Goal: Entertainment & Leisure: Consume media (video, audio)

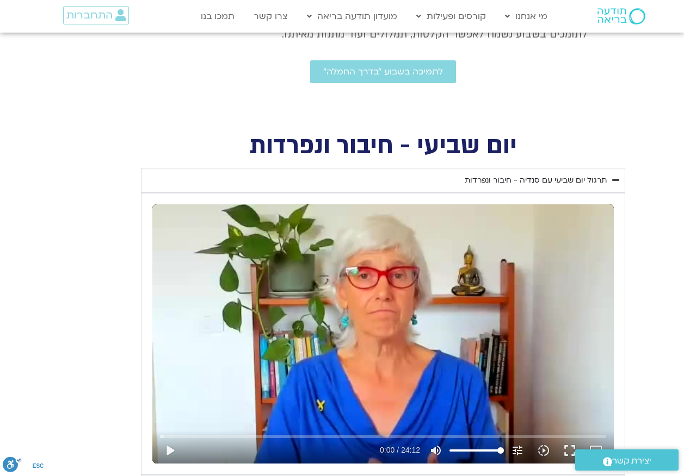
scroll to position [326, 0]
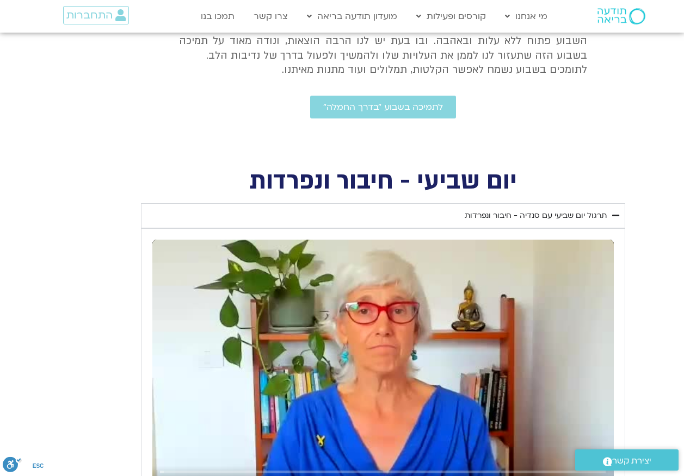
click at [396, 365] on div "Skip Ad 11:35 play_arrow 0:00 / 24:12 volume_up Mute tune Resolution Auto 240p …" at bounding box center [382, 369] width 461 height 259
type input "1081.16"
type input "0.00677"
type input "1081.16"
type input "0.144119"
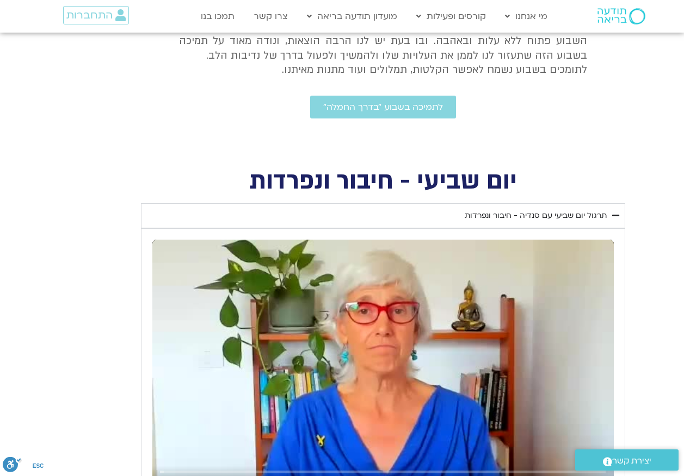
type input "1081.16"
type input "0.280436"
type input "1081.16"
type input "0.462965"
type input "1081.16"
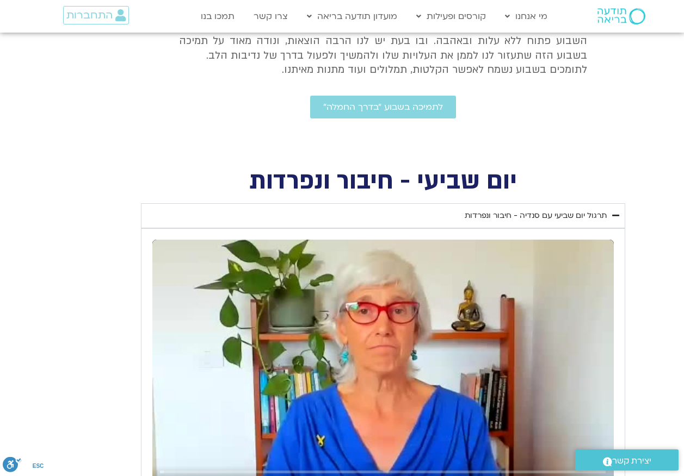
type input "0.595816"
type input "1081.16"
type input "0.728342"
type input "1081.16"
type input "0.858249"
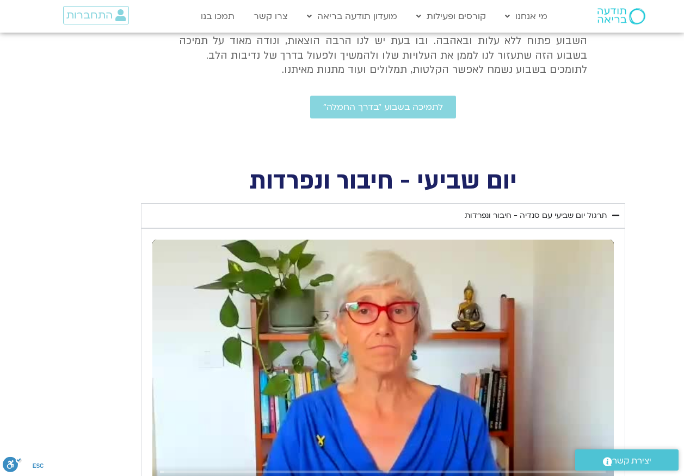
type input "1081.16"
type input "0.987296"
type input "1081.16"
type input "1.119136"
type input "1081.16"
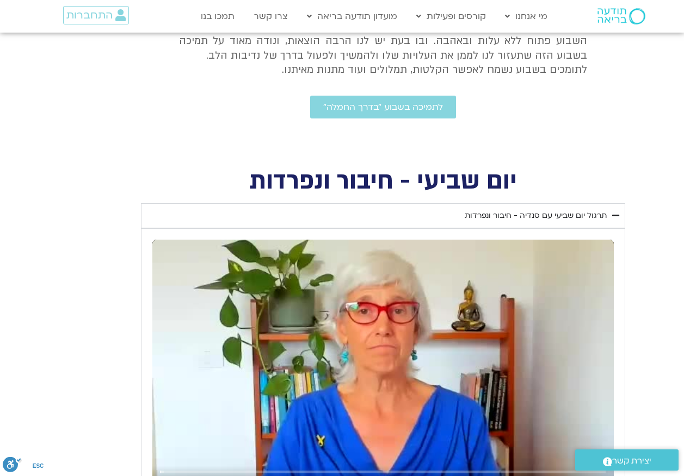
type input "1.249852"
type input "1081.16"
type input "1.381484"
type input "1081.16"
type input "1.515012"
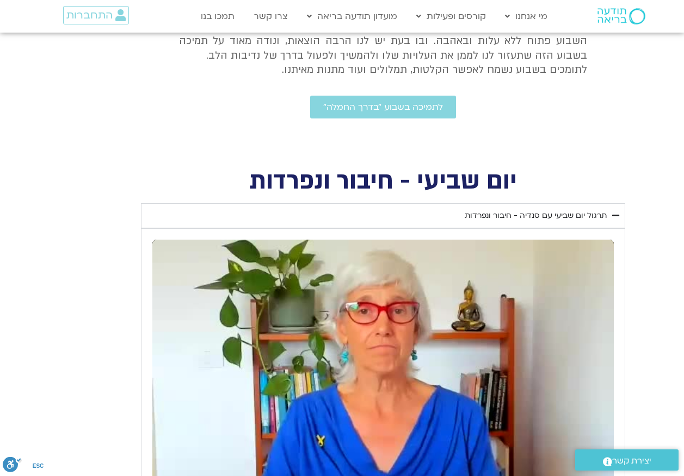
type input "1081.16"
type input "394.400854"
type input "1081.16"
type input "394.533131"
type input "1081.16"
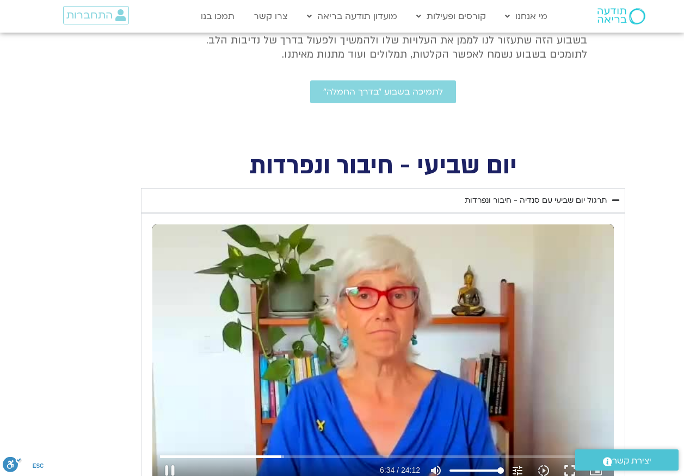
type input "394.688878"
type input "1081.16"
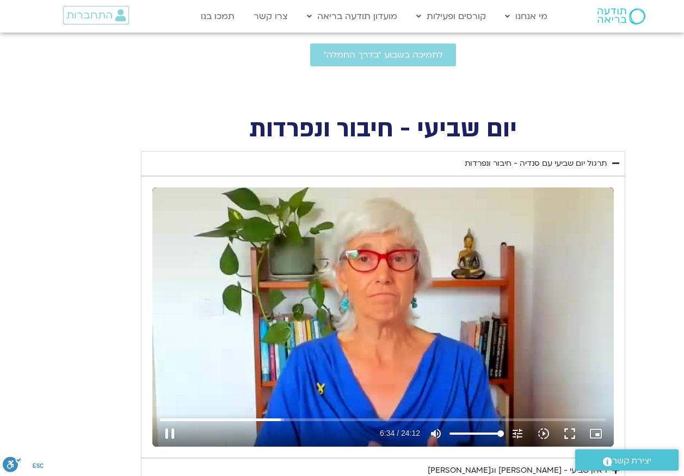
type input "394.854584"
type input "1081.16"
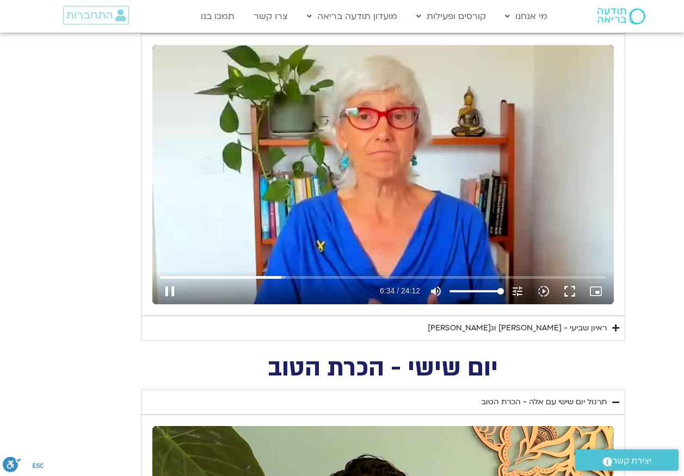
type input "394.983039"
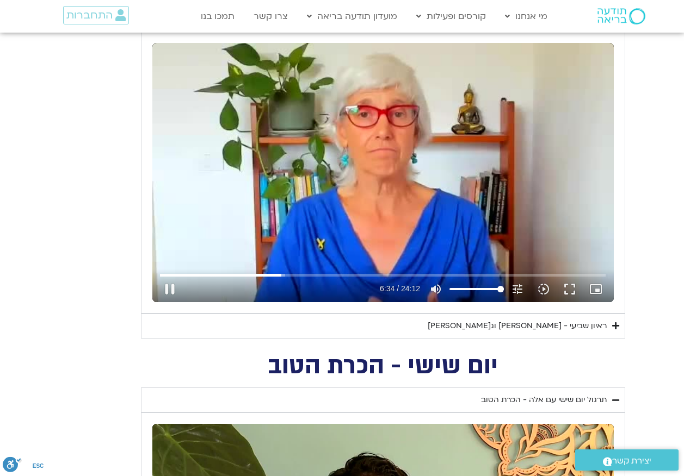
type input "1081.16"
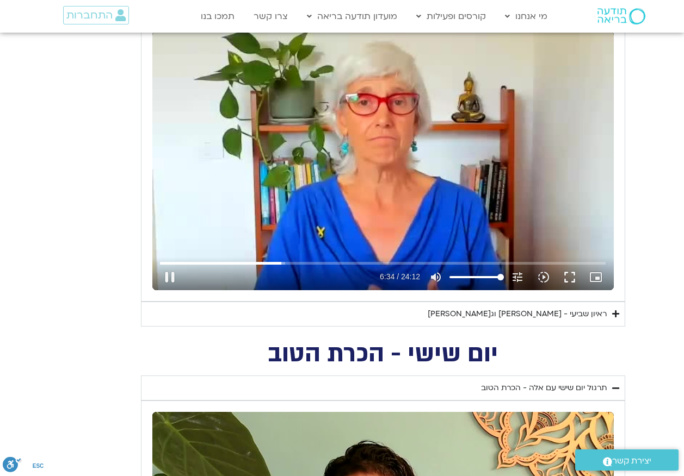
type input "395.112723"
type input "1081.16"
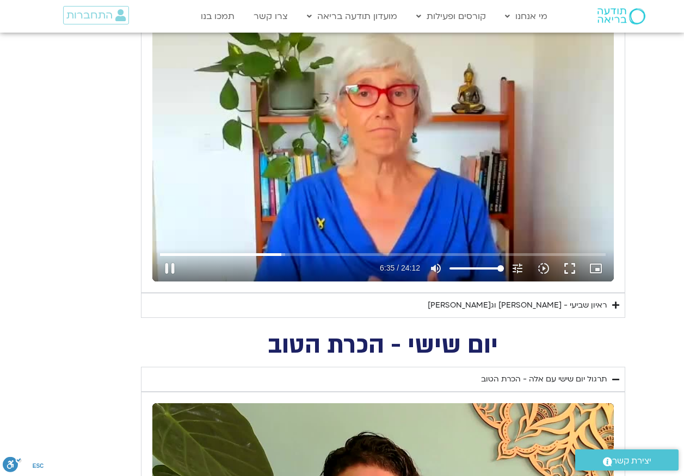
type input "395.252047"
type input "1081.16"
type input "395.411389"
type input "1081.16"
type input "395.553082"
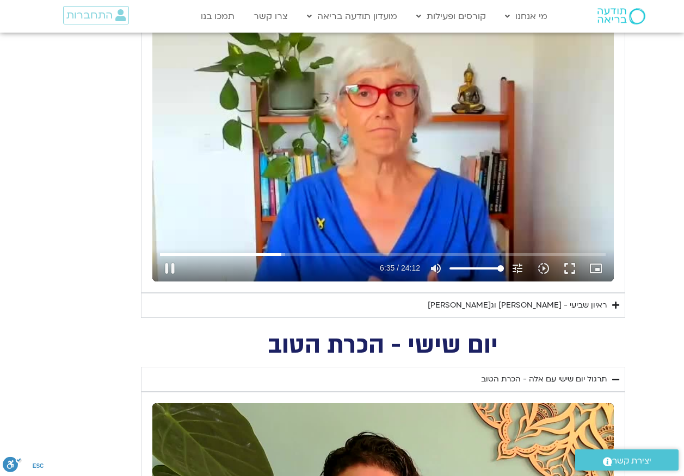
type input "1081.16"
type input "395.71199"
type input "1081.16"
type input "395.827504"
type input "1081.16"
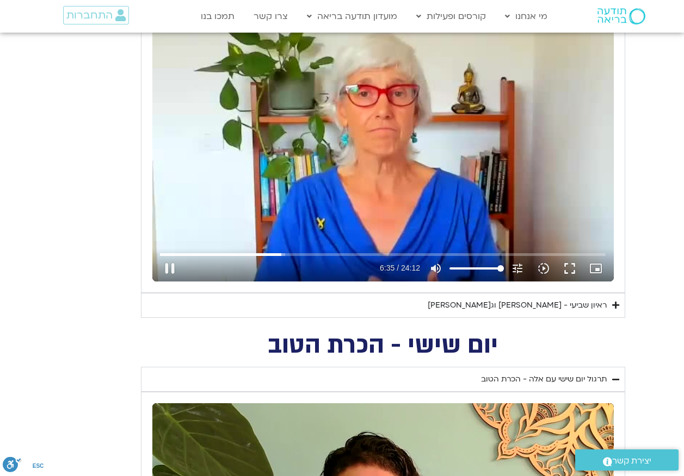
type input "395.960963"
type input "1081.16"
type input "396.087734"
type input "1081.16"
type input "396.220392"
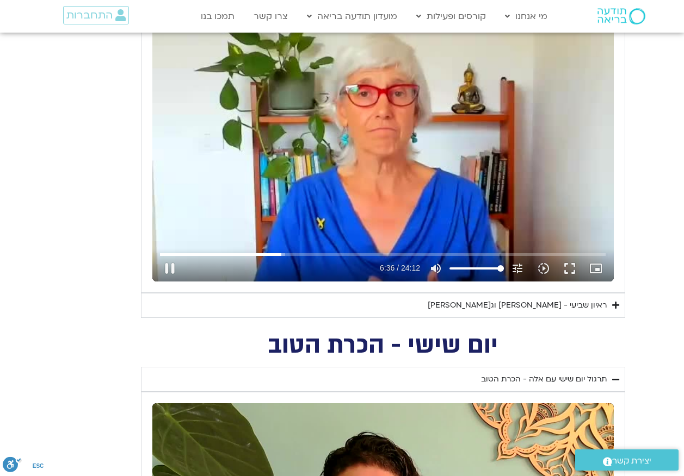
type input "1081.16"
type input "396.347153"
type input "1081.16"
type input "396.48498"
type input "1081.16"
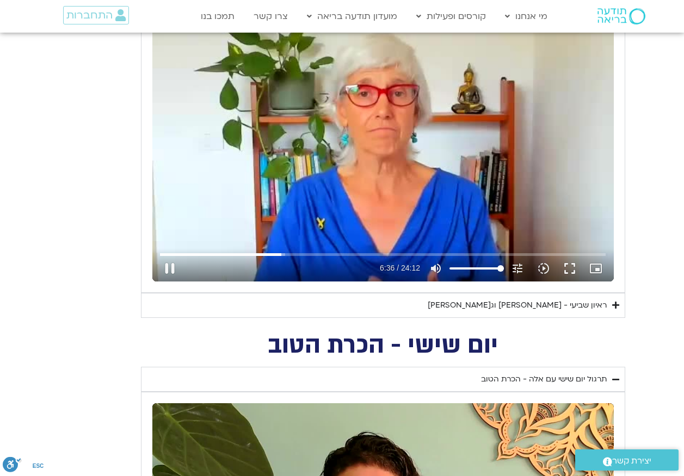
type input "396.611699"
type input "1081.16"
type input "396.745614"
type input "1081.16"
type input "396.878401"
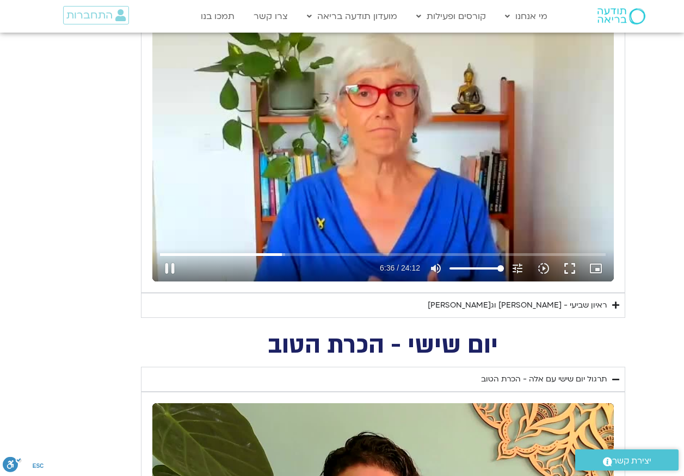
type input "1081.16"
type input "397.011562"
type input "1081.16"
type input "397.145212"
type input "1081.16"
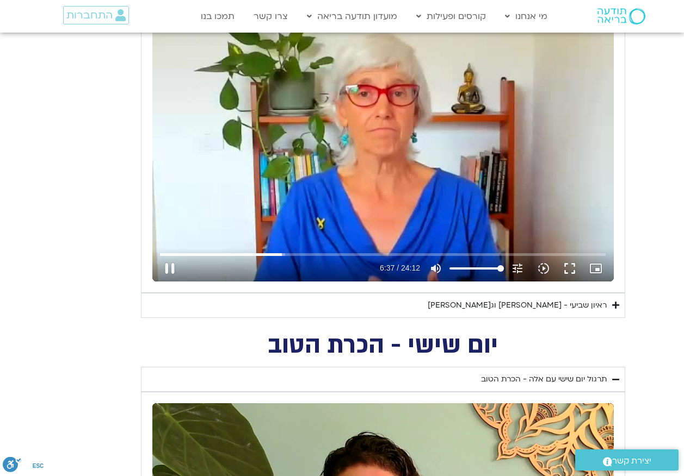
type input "397.279017"
type input "1081.16"
type input "397.427385"
type input "1081.16"
type input "397.563863"
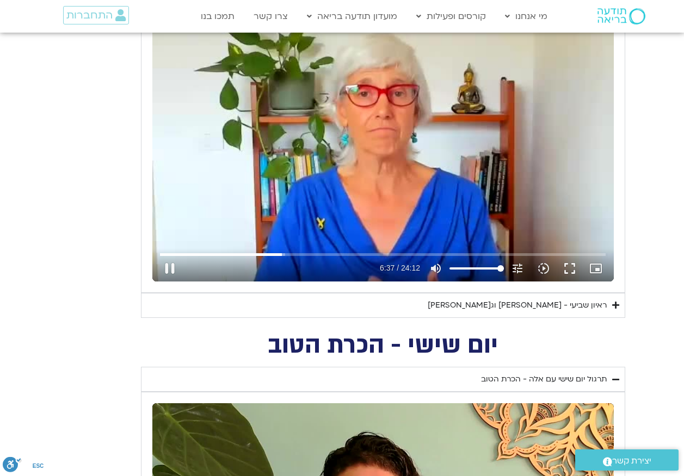
type input "1081.16"
type input "397.694484"
type input "1081.16"
type input "397.825523"
type input "1081.16"
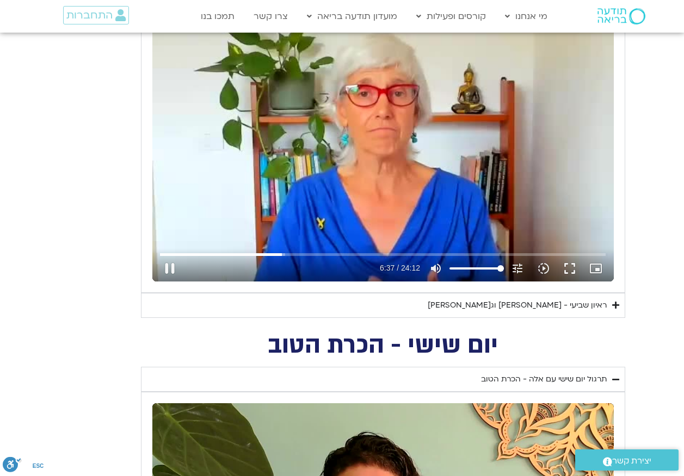
type input "397.962682"
type input "1081.16"
type input "398.098953"
type input "1081.16"
type input "398.228819"
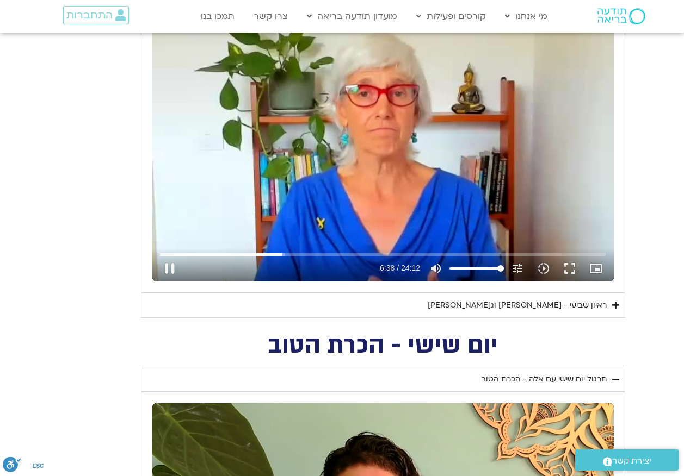
type input "1081.16"
type input "398.356987"
type input "1081.16"
type input "398.491979"
type input "1081.16"
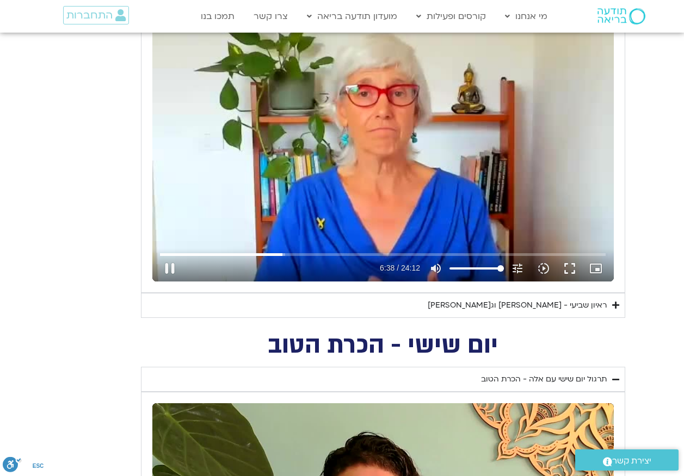
type input "398.627507"
type input "1081.16"
type input "398.758073"
type input "1081.16"
type input "398.891222"
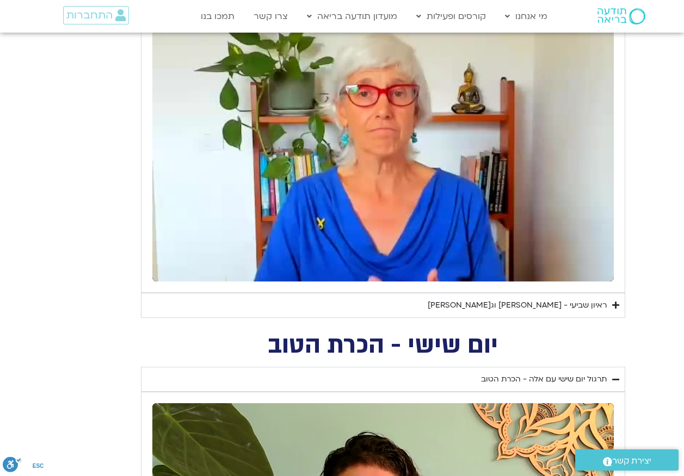
type input "1081.16"
type input "399.971996"
type input "1081.16"
type input "400.01084"
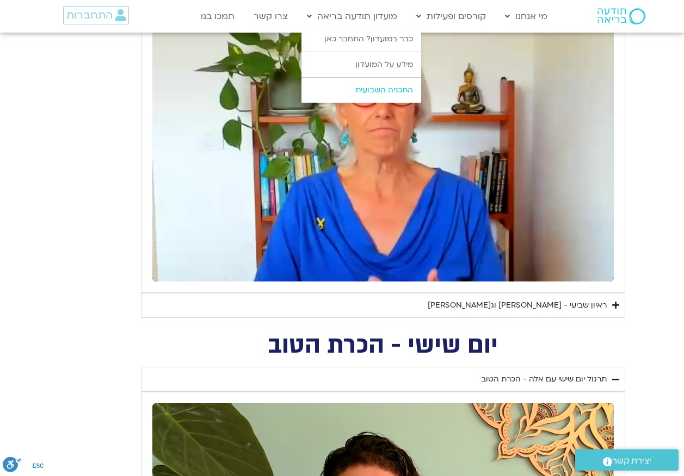
type input "1081.16"
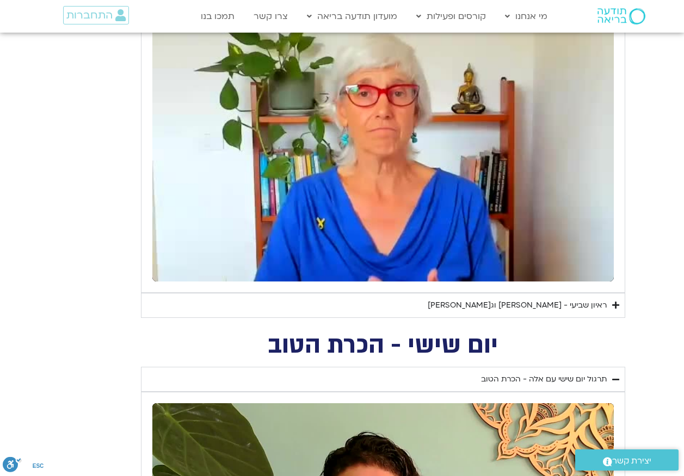
type input "401.184057"
type input "1081.16"
type input "401.340944"
type input "1081.16"
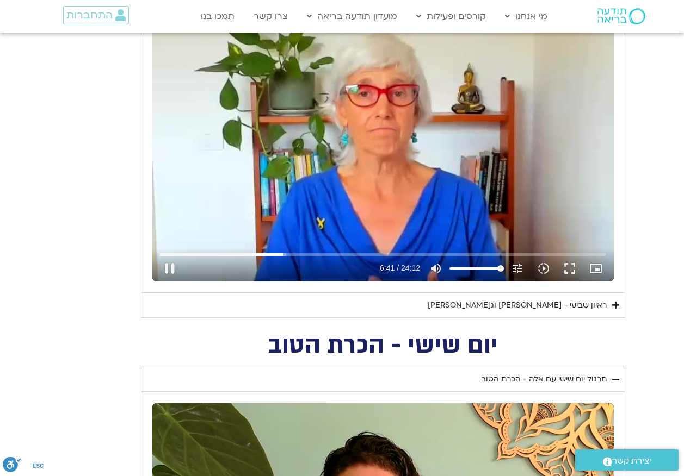
type input "401.432459"
type input "1081.16"
type input "401.626381"
type input "1081.16"
type input "401.727205"
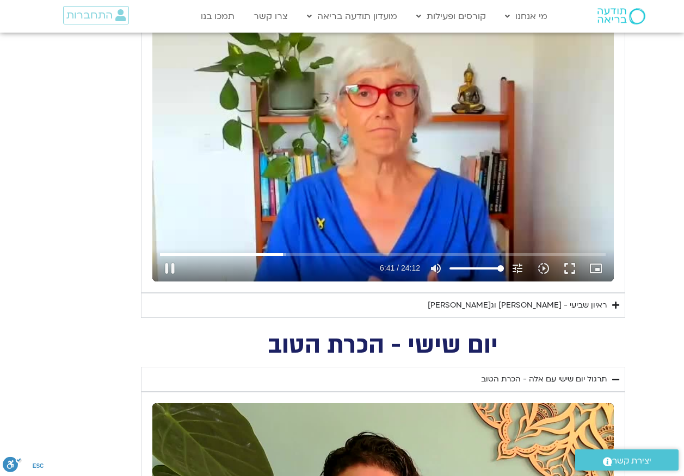
type input "1081.16"
click at [363, 160] on div "Skip Ad 11:35 pause 6:41 / 24:12 volume_up Mute tune Resolution Auto 240p slow_…" at bounding box center [382, 151] width 461 height 259
type input "401.780616"
type input "1081.16"
click at [370, 132] on div "Skip Ad 11:35 play_arrow 6:41 / 24:12 volume_up Mute tune Resolution Auto 240p …" at bounding box center [382, 151] width 461 height 259
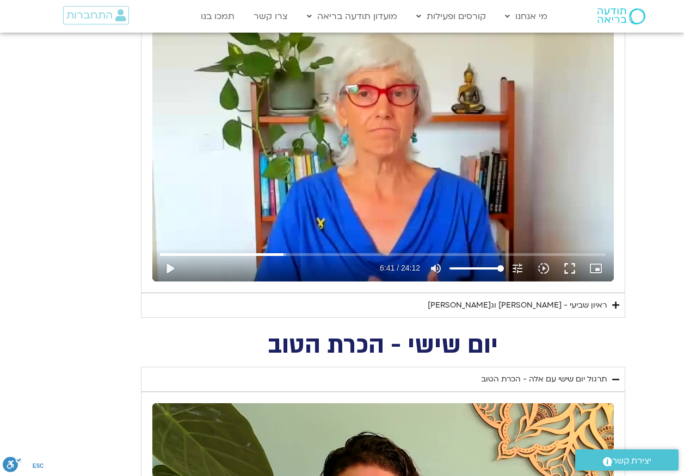
type input "401.780625"
type input "1081.16"
type input "401.813235"
type input "1081.16"
type input "401.946893"
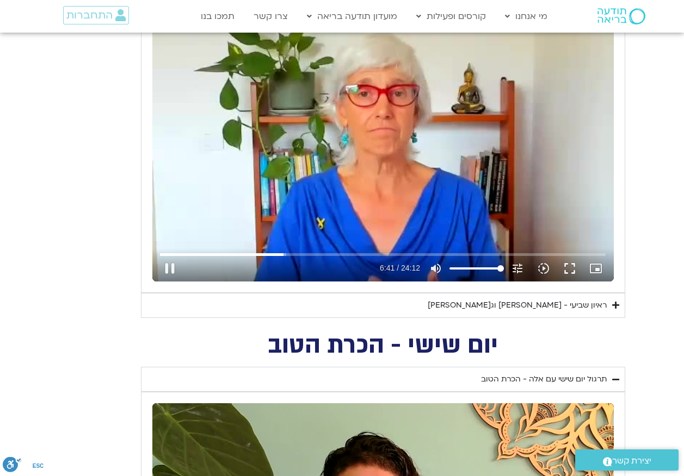
type input "1081.16"
type input "402.079879"
type input "1081.16"
type input "402.209914"
type input "1081.16"
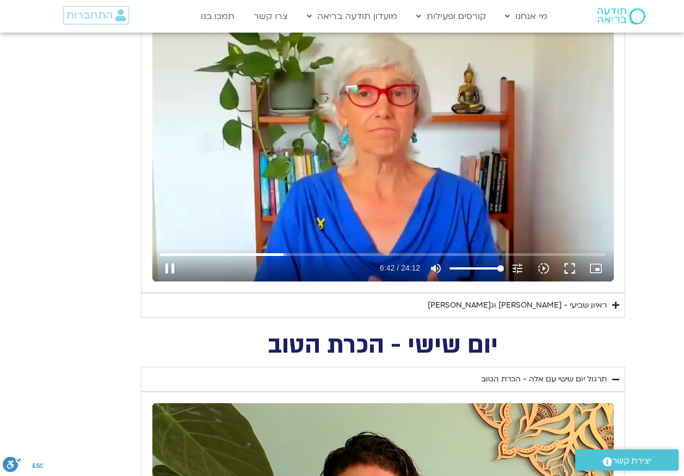
type input "402.337645"
type input "1081.16"
type input "402.467966"
type input "1081.16"
type input "402.596768"
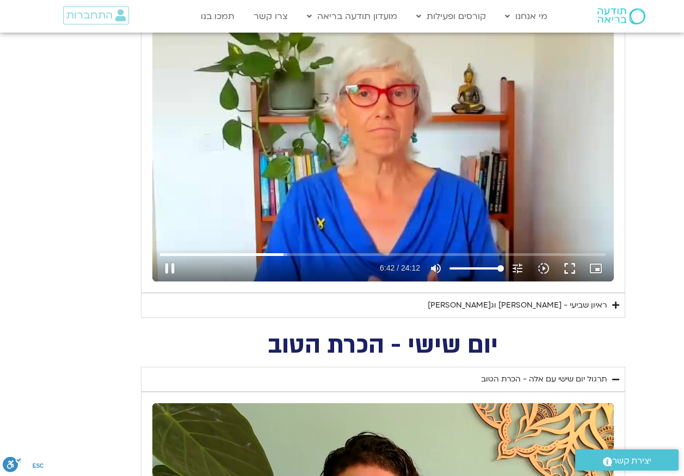
type input "1081.16"
type input "402.729498"
type input "1081.16"
type input "402.866986"
type input "1081.16"
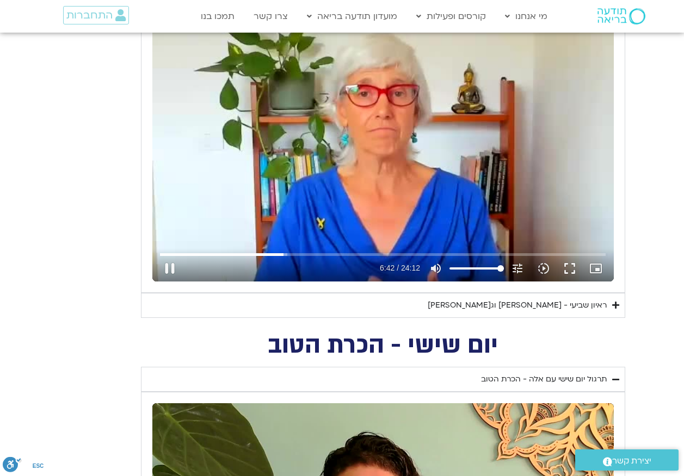
type input "403.001832"
type input "1081.16"
type input "403.137305"
type input "1081.16"
type input "403.270213"
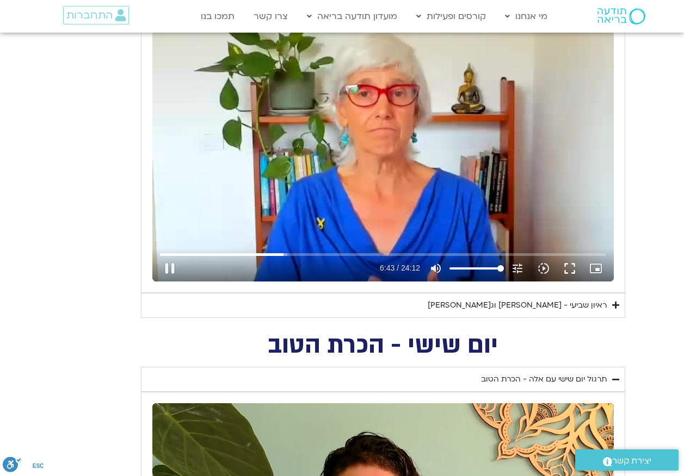
type input "1081.16"
type input "403.399553"
type input "1081.16"
type input "403.528286"
type input "1081.16"
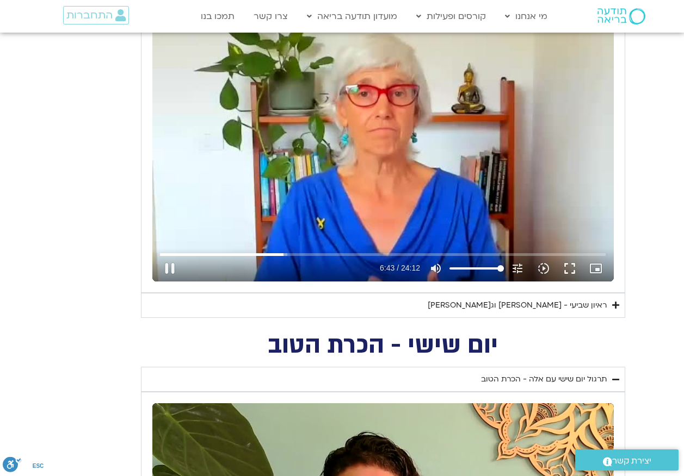
type input "403.657582"
type input "1081.16"
type input "403.786641"
type input "1081.16"
type input "403.929076"
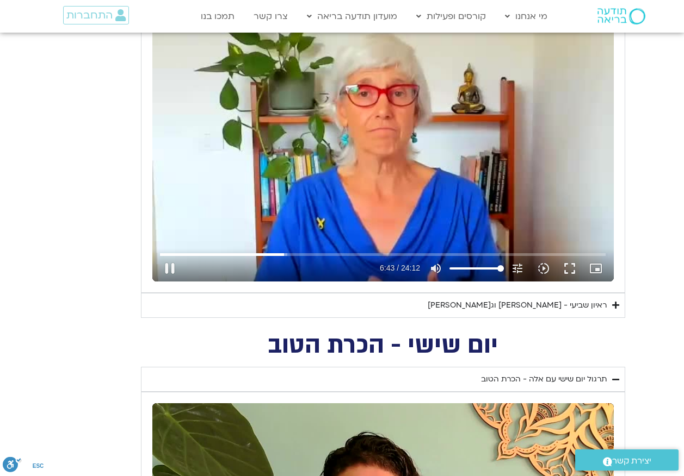
type input "1081.16"
type input "404.063938"
type input "1081.16"
type input "404.192851"
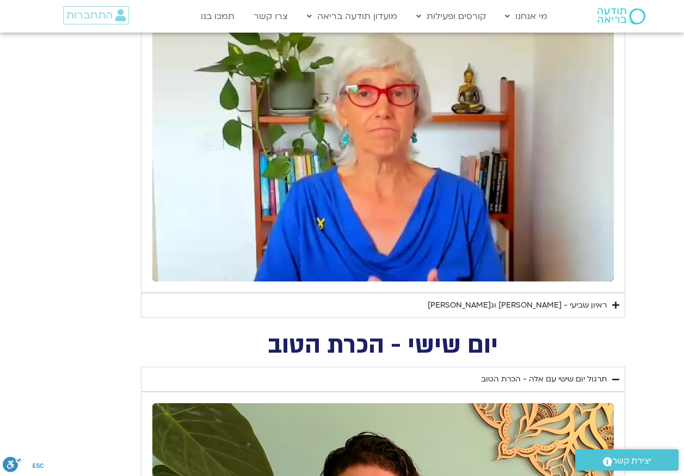
type input "1081.16"
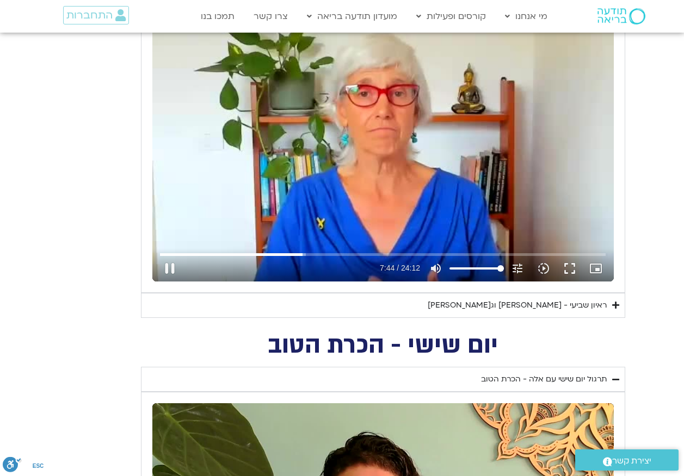
type input "464.6476"
type input "1081.16"
type input "464.769563"
type input "1081.16"
type input "464.905607"
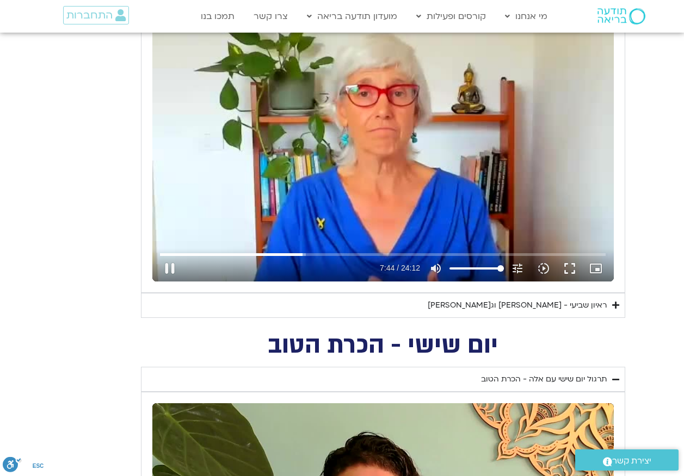
type input "1081.16"
type input "465.026993"
type input "1081.16"
type input "465.156304"
type input "1081.16"
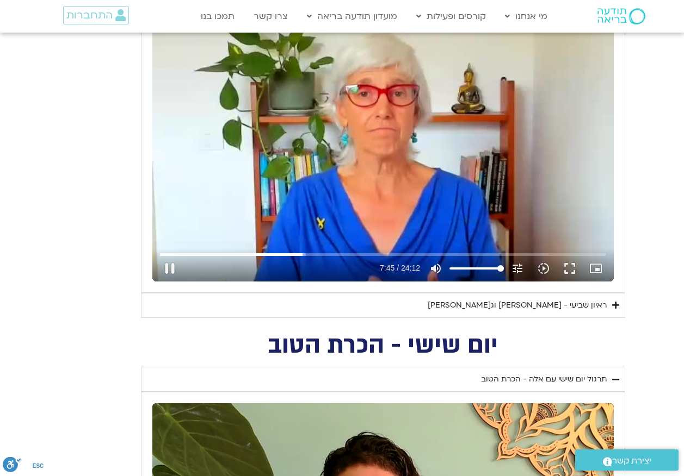
type input "465.29013"
type input "1081.16"
type input "465.422452"
type input "1081.16"
type input "465.555163"
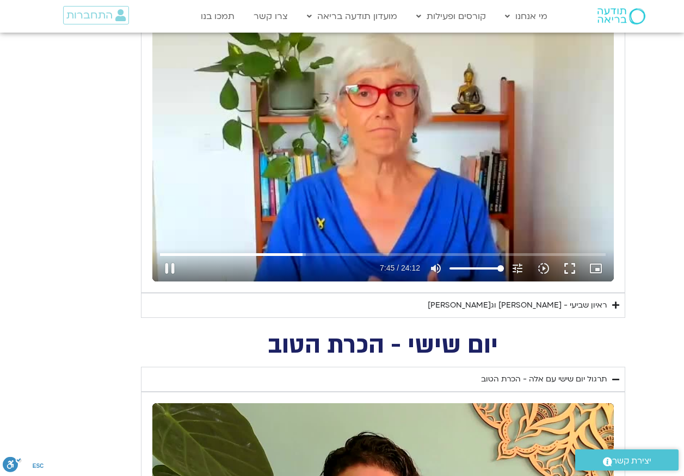
type input "1081.16"
type input "465.687812"
type input "1081.16"
type input "465.820246"
type input "1081.16"
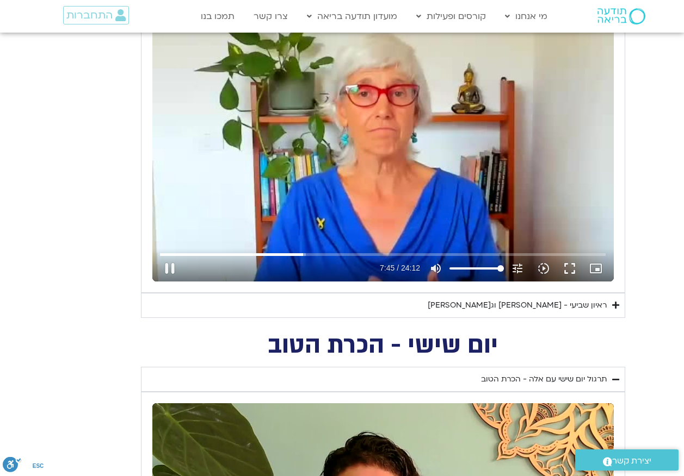
type input "465.953723"
type input "1081.16"
type input "466.088666"
type input "1081.16"
type input "466.223629"
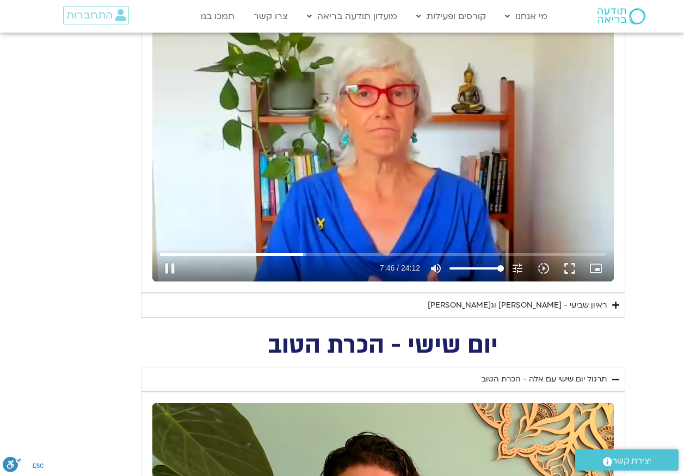
type input "1081.16"
type input "466.359296"
type input "1081.16"
type input "466.487357"
type input "1081.16"
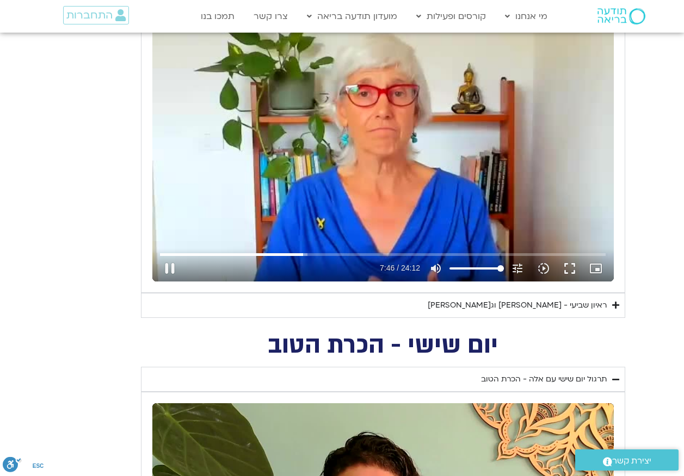
type input "466.621318"
type input "1081.16"
type input "466.754579"
type input "1081.16"
type input "466.890279"
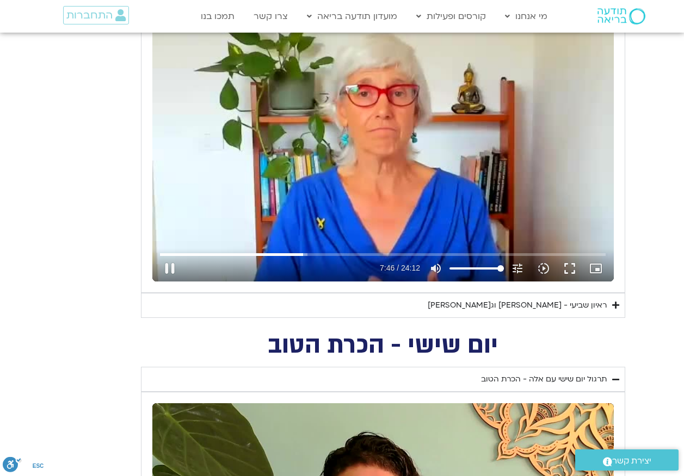
type input "1081.16"
type input "467.023056"
type input "1081.16"
type input "467.15562"
type input "1081.16"
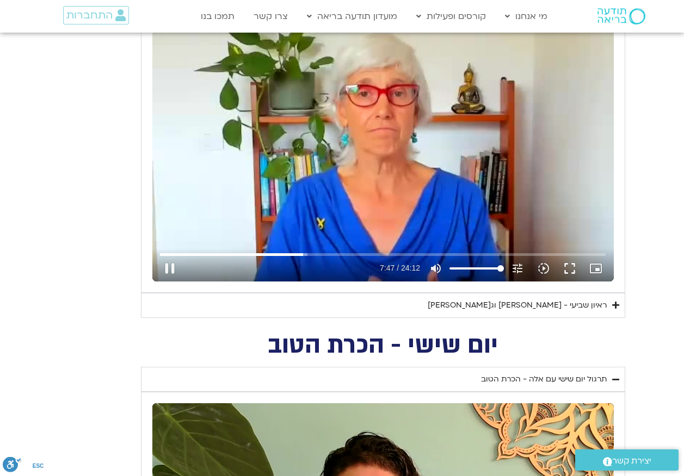
type input "467.289963"
type input "1081.16"
type input "467.422338"
type input "1081.16"
type input "467.553697"
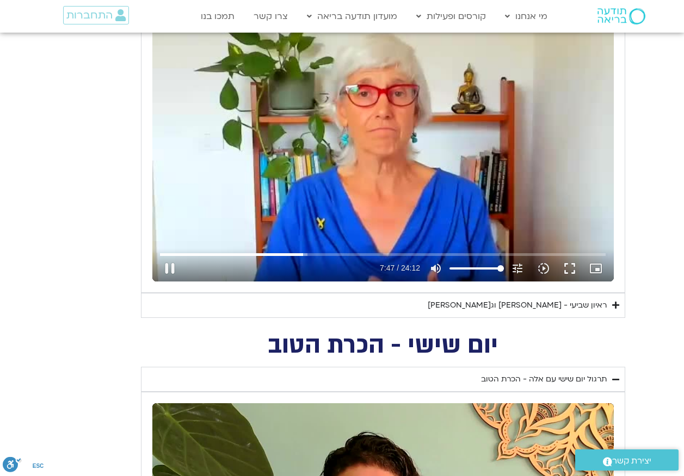
type input "1081.16"
type input "467.686424"
type input "1081.16"
type input "467.821197"
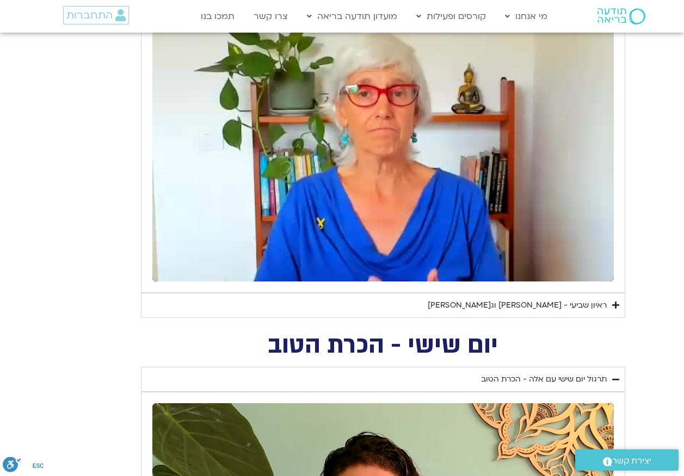
type input "1081.16"
type input "492.04527"
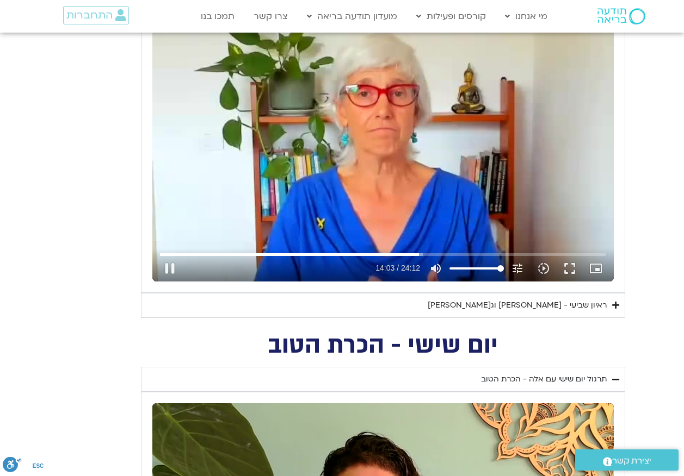
click at [433, 101] on div "Skip Ad 12:32 pause 14:03 / 24:12 volume_up Mute tune Resolution Auto 240p slow…" at bounding box center [382, 151] width 461 height 259
click at [415, 257] on input "Seek" at bounding box center [382, 254] width 445 height 7
click at [408, 199] on div "Skip Ad 13:53 play_arrow 13:53 / 24:12 volume_up Mute tune Resolution Auto 240p…" at bounding box center [382, 151] width 461 height 259
click at [415, 255] on input "Seek" at bounding box center [382, 254] width 445 height 7
click at [551, 308] on div "ראיון שביעי - [PERSON_NAME] וג[PERSON_NAME]" at bounding box center [516, 305] width 179 height 13
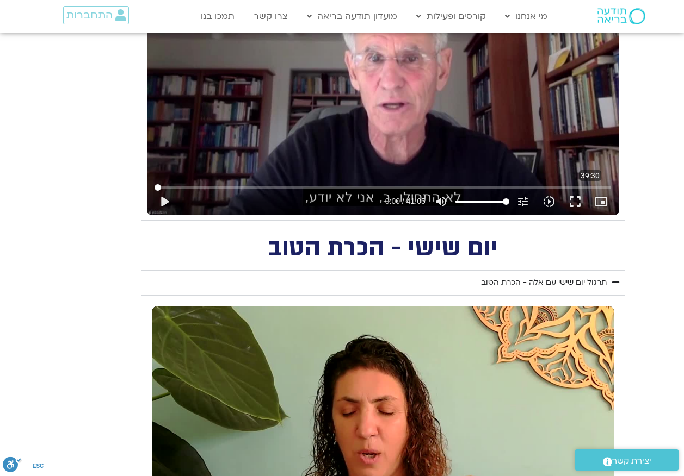
scroll to position [924, 0]
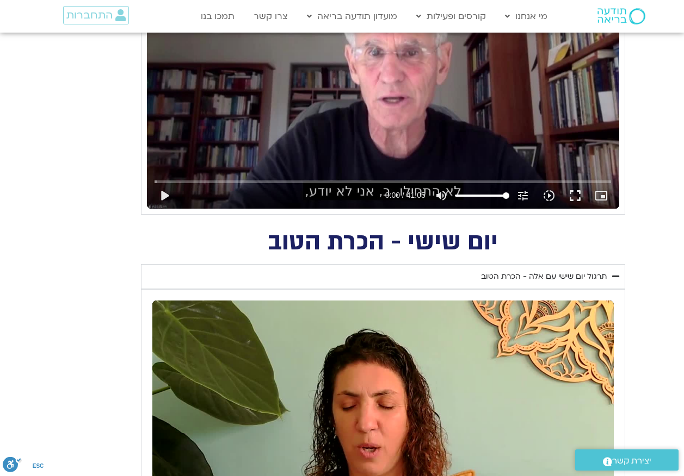
click at [451, 92] on div "Skip Ad 40:27 play_arrow 0:00 / 41:05 volume_up Mute tune Resolution Auto 720p …" at bounding box center [383, 75] width 472 height 265
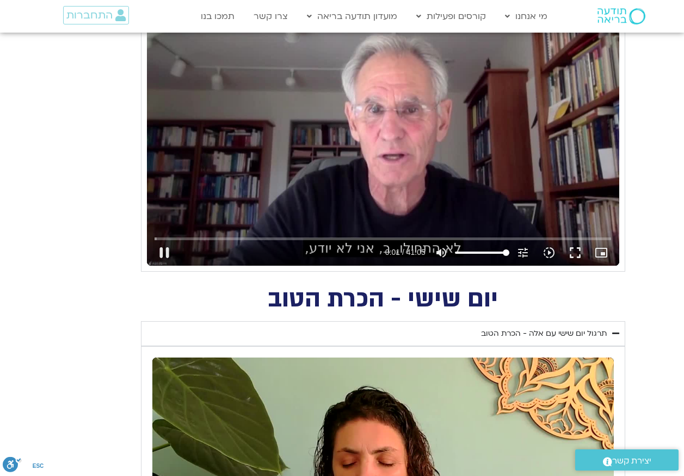
scroll to position [816, 0]
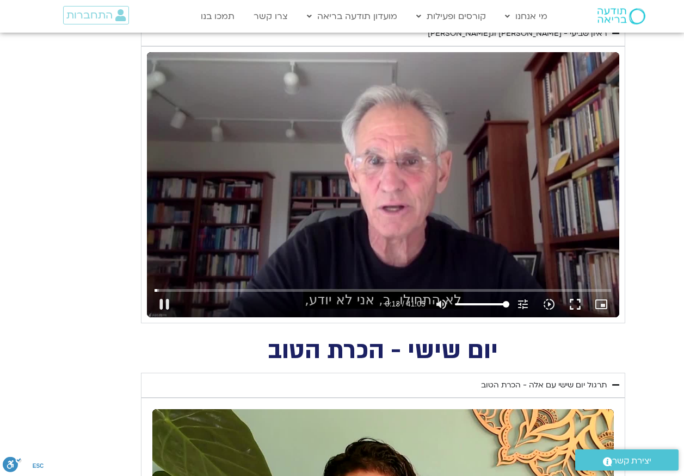
click at [376, 184] on div "Skip Ad 40:27 pause 0:13 / 41:05 volume_up Mute tune Resolution Auto 720p slow_…" at bounding box center [383, 184] width 472 height 265
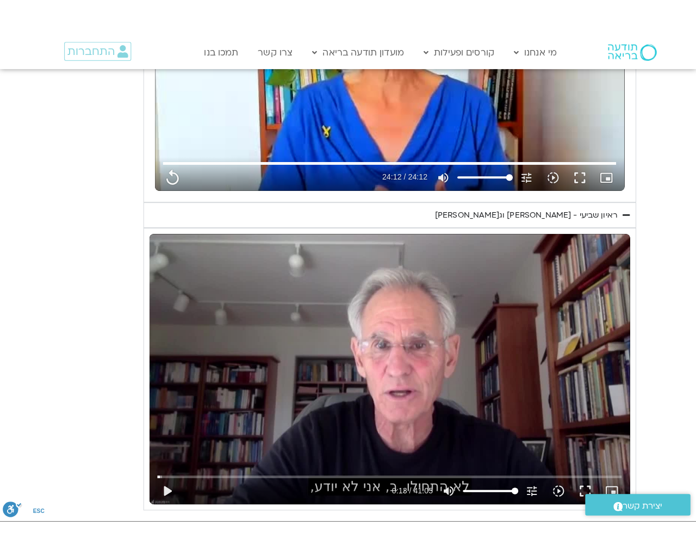
scroll to position [707, 0]
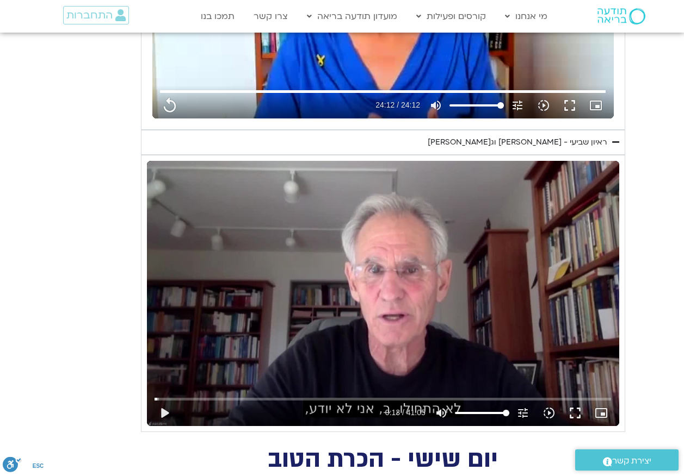
click at [367, 288] on div "Skip Ad 17:56 play_arrow 0:13 / 41:05 volume_up Mute tune Resolution Auto 720p …" at bounding box center [383, 293] width 472 height 265
click at [579, 414] on button "fullscreen" at bounding box center [575, 413] width 26 height 26
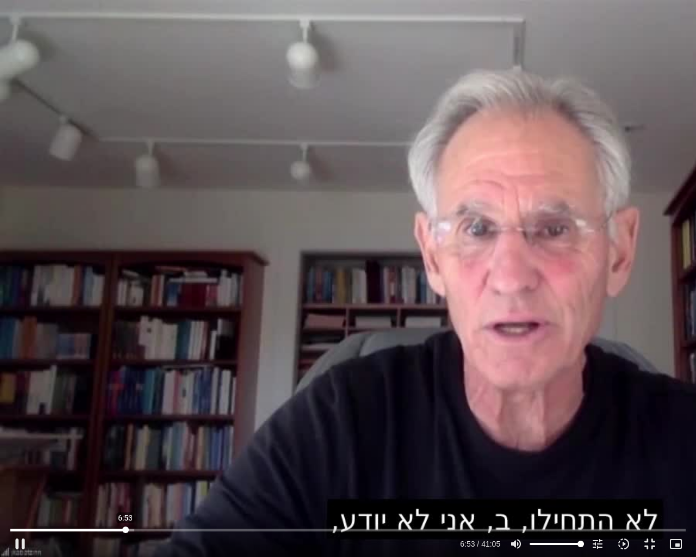
click at [126, 476] on input "Seek" at bounding box center [347, 529] width 675 height 7
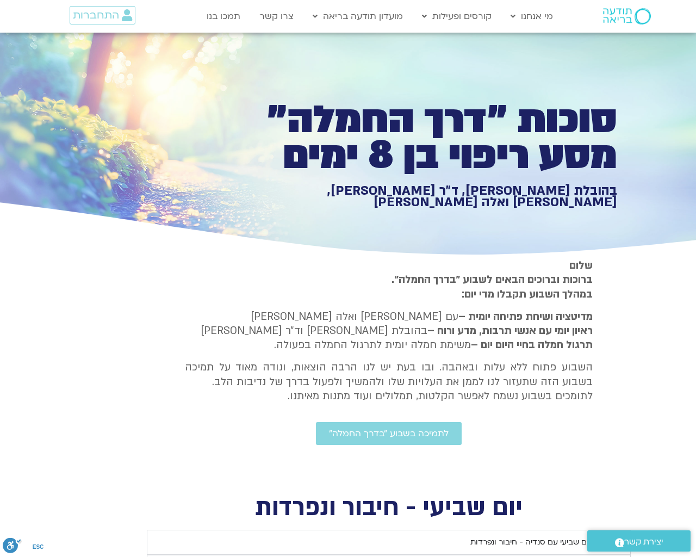
type input "1452.76"
type input "1081.16"
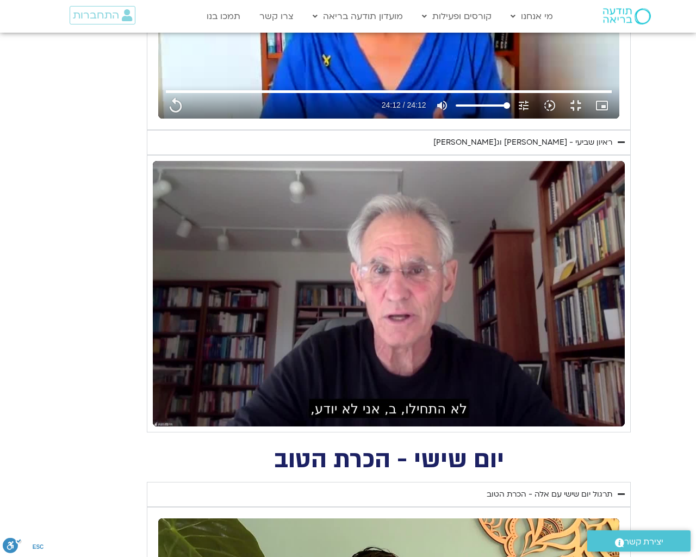
type input "1452.76"
type input "1081.16"
type input "1452.76"
type input "1081.16"
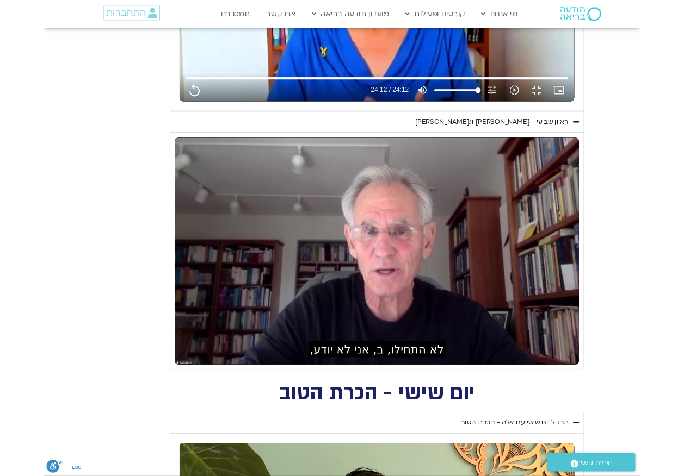
scroll to position [0, 0]
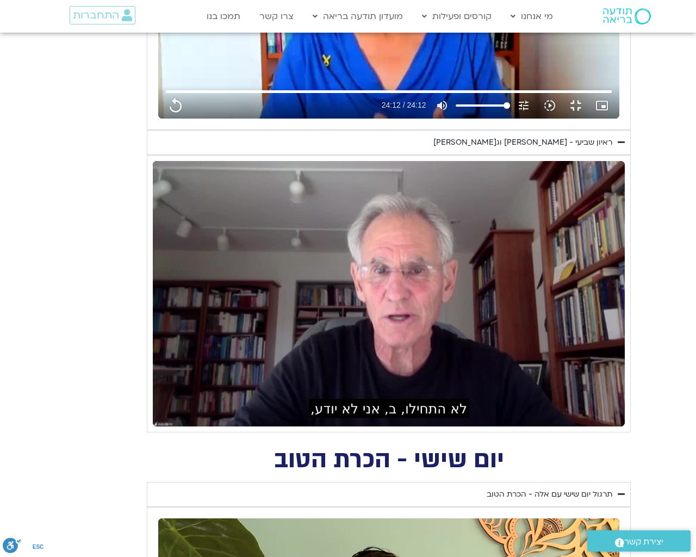
type input "1452.76"
type input "1081.16"
type input "1452.76"
type input "1081.16"
type input "1452.76"
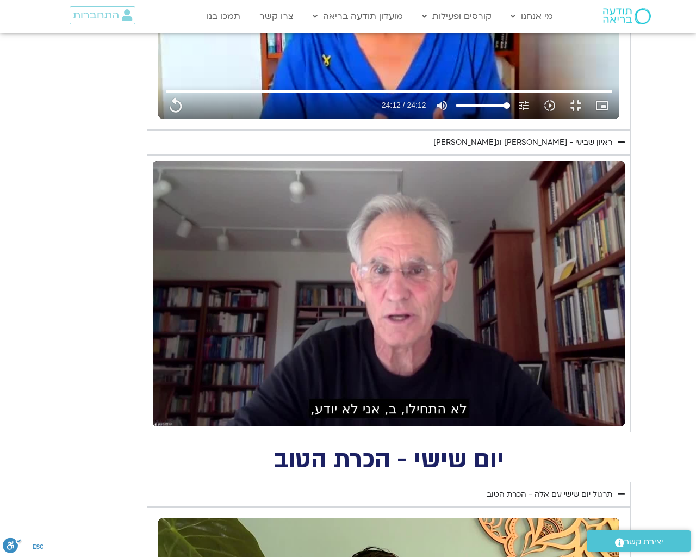
type input "1081.16"
type input "1452.76"
type input "1081.16"
type input "1452.76"
type input "1081.16"
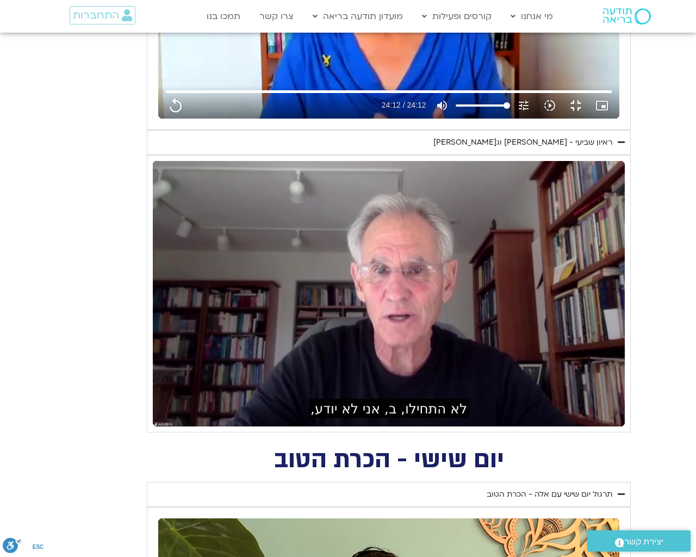
type input "1452.76"
type input "1081.16"
type input "1452.76"
type input "1081.16"
type input "1452.76"
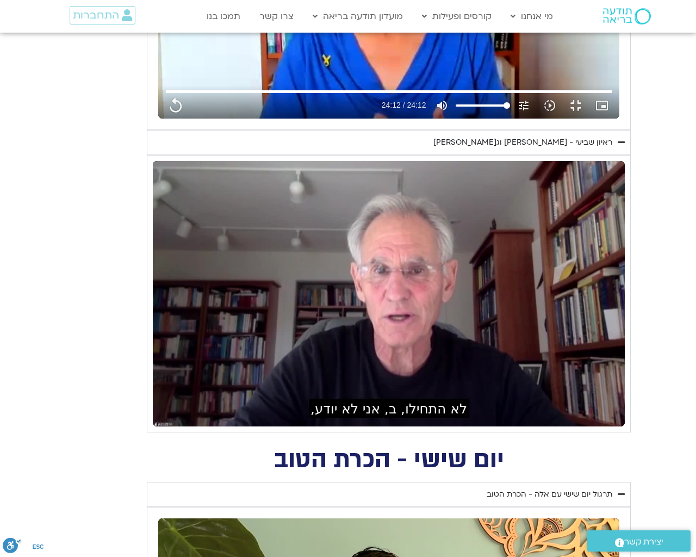
type input "1081.16"
type input "1452.76"
type input "1081.16"
type input "1452.76"
type input "1081.16"
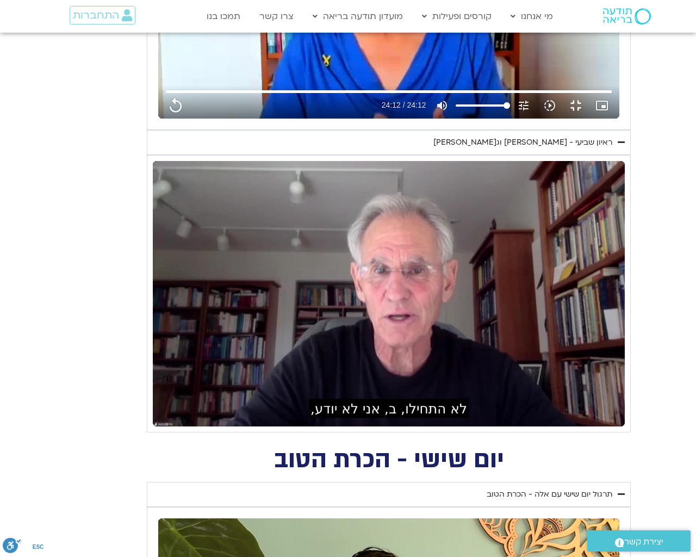
type input "1452.76"
type input "1081.16"
type input "1452.76"
type input "1081.16"
type input "1452.76"
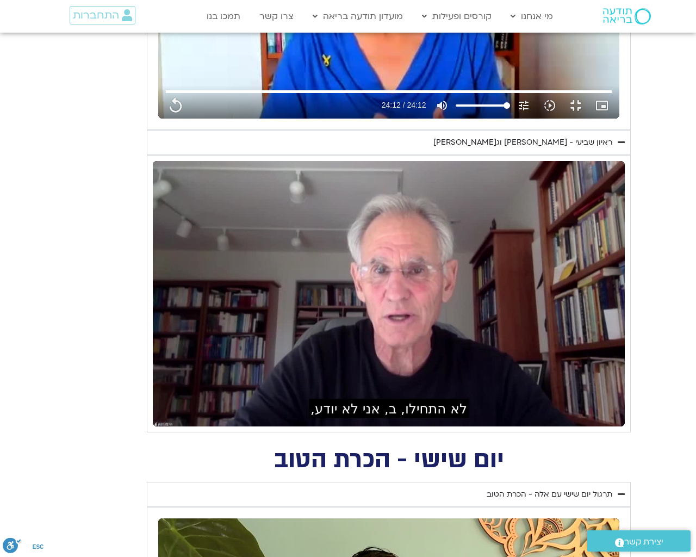
type input "1081.16"
type input "1452.76"
type input "1081.16"
type input "1452.76"
type input "1081.16"
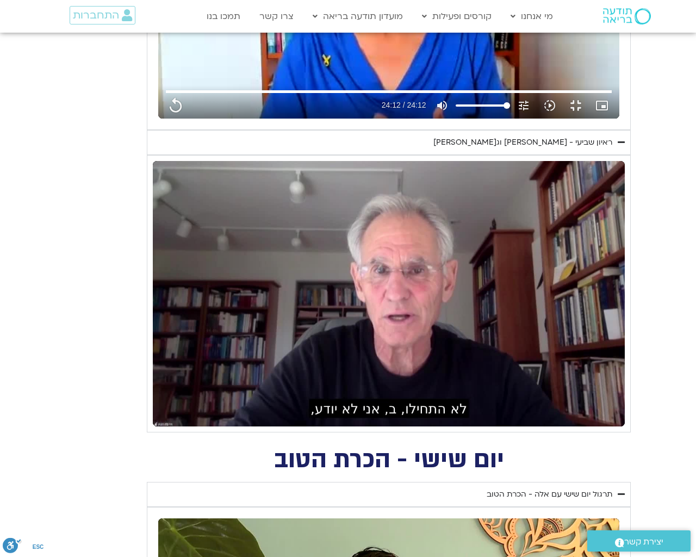
type input "1452.76"
type input "1081.16"
type input "1452.76"
type input "1081.16"
type input "1452.76"
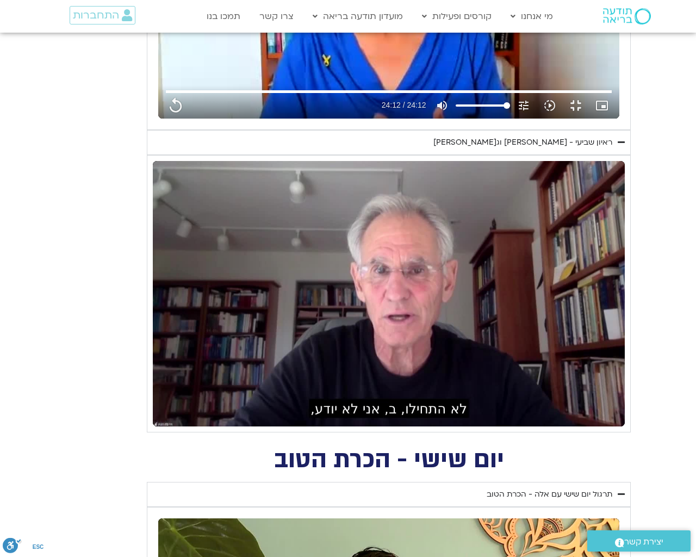
type input "1081.16"
type input "1452.76"
type input "1081.16"
type input "1452.76"
type input "1081.16"
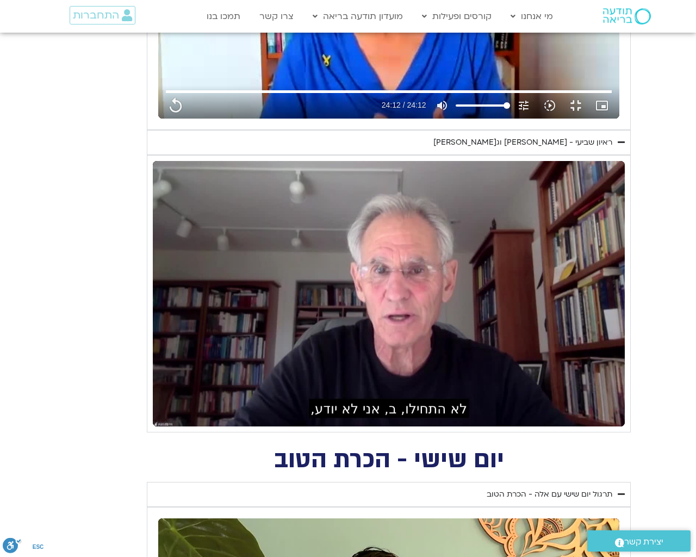
type input "1452.76"
type input "1081.16"
type input "1452.76"
type input "1081.16"
type input "1452.76"
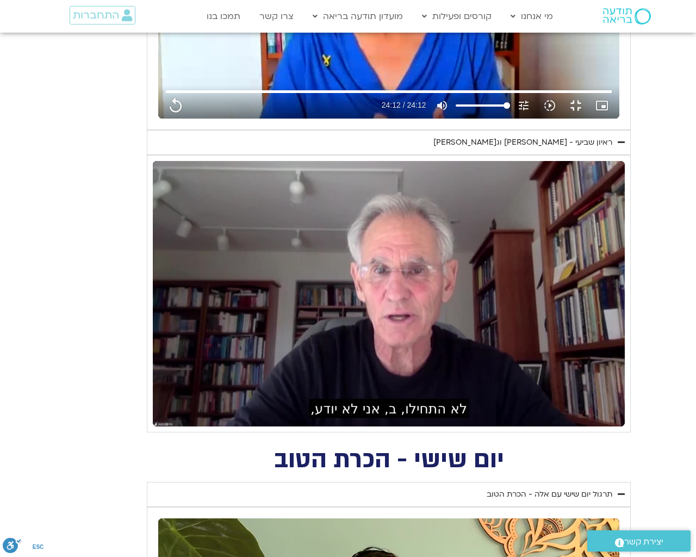
type input "1081.16"
type input "1452.76"
type input "1081.16"
type input "1452.76"
type input "1081.16"
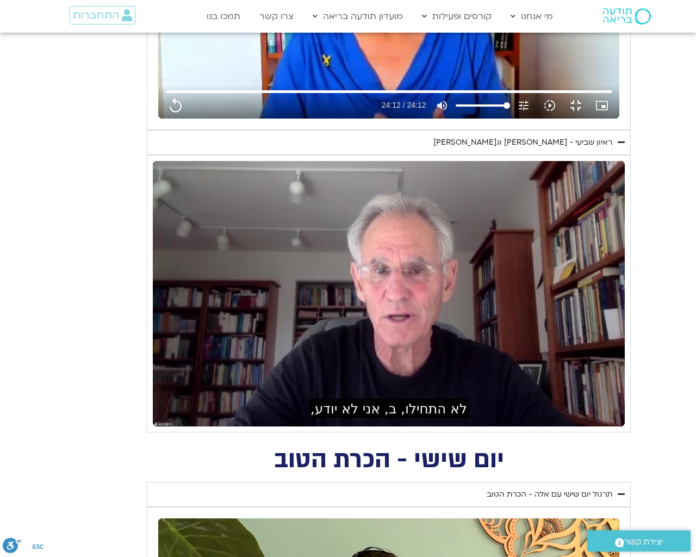
type input "1452.76"
type input "1081.16"
type input "1452.76"
type input "1081.16"
type input "1452.76"
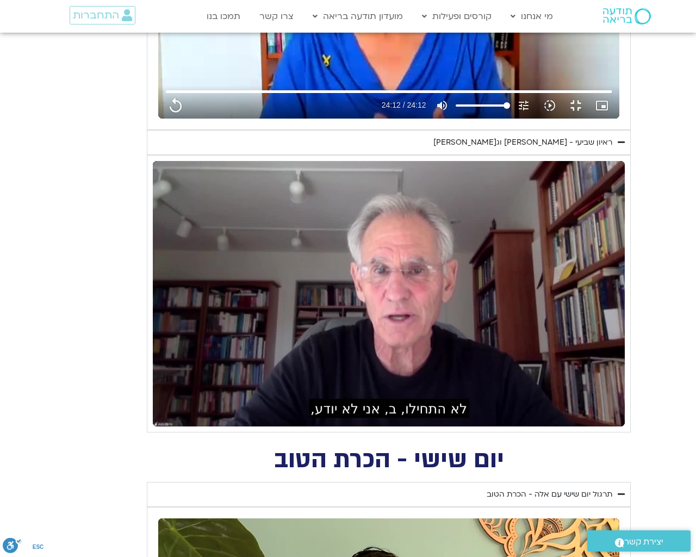
type input "1081.16"
type input "1452.76"
type input "1081.16"
type input "1452.76"
type input "1081.16"
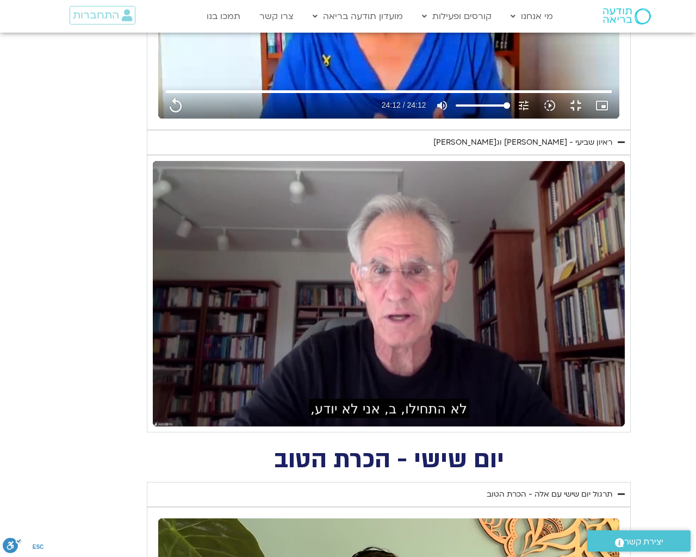
type input "1452.76"
type input "1081.16"
type input "1452.76"
type input "1081.16"
type input "1452.76"
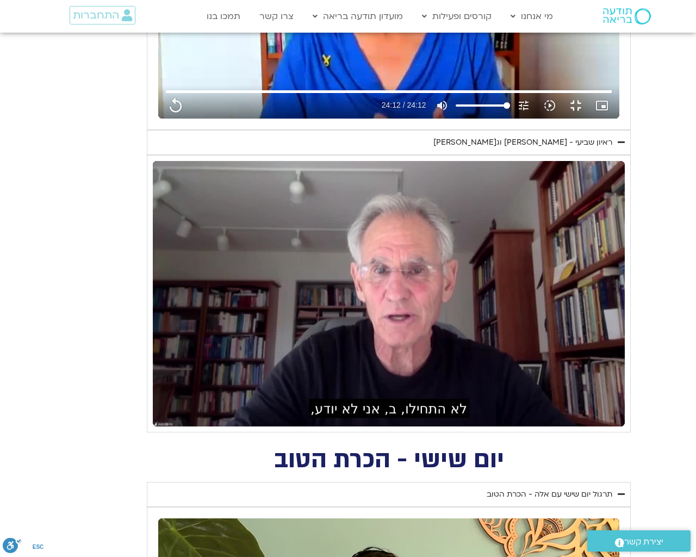
type input "1081.16"
type input "1452.76"
type input "1081.16"
type input "1452.76"
type input "1081.16"
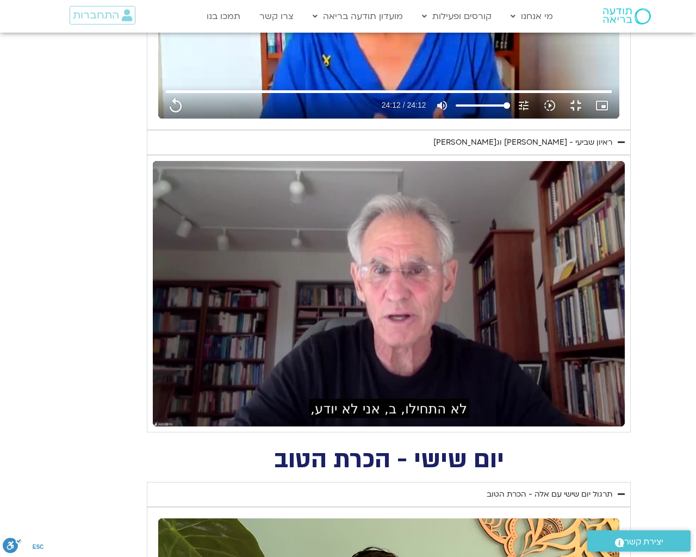
type input "1452.76"
type input "1081.16"
type input "1452.76"
type input "1081.16"
type input "1452.76"
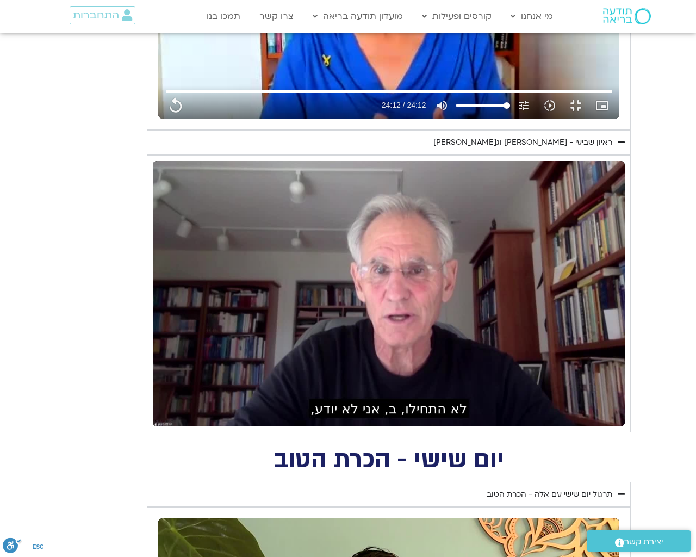
type input "1081.16"
type input "1452.76"
type input "1081.16"
type input "1452.76"
type input "1081.16"
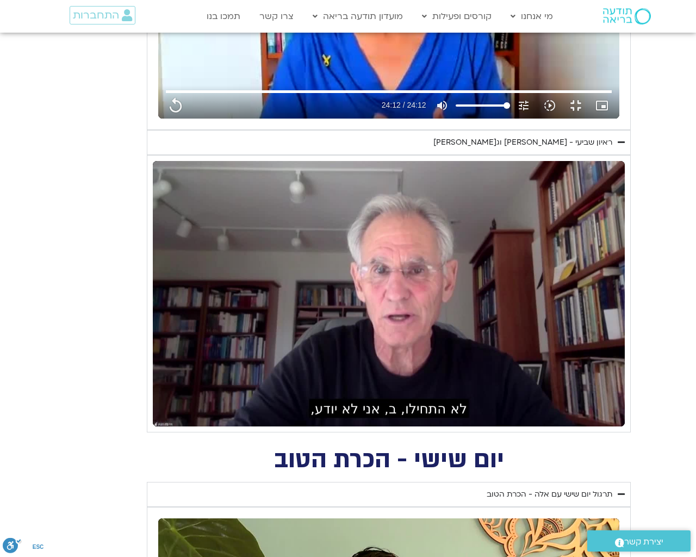
type input "1452.76"
type input "1081.16"
type input "1452.76"
type input "1081.16"
type input "1452.76"
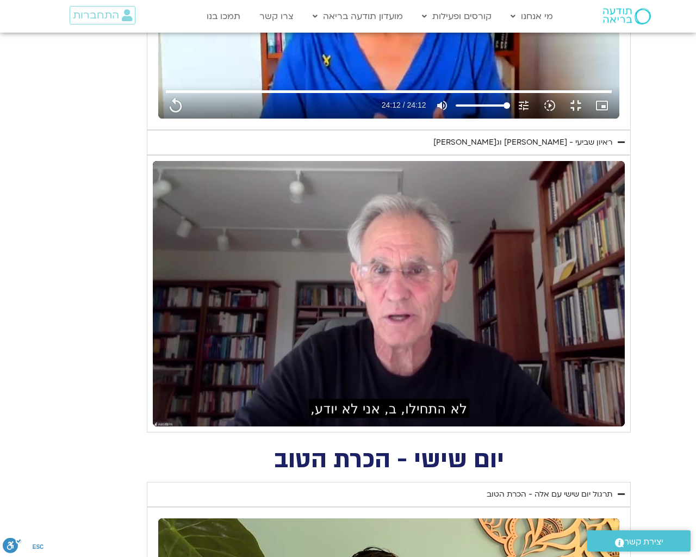
type input "1081.16"
type input "1452.76"
type input "1081.16"
type input "1452.76"
type input "1081.16"
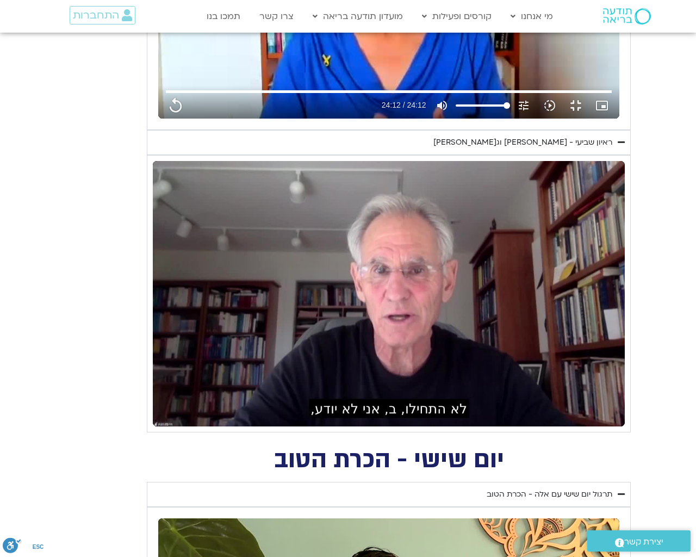
type input "1452.76"
type input "1081.16"
type input "1452.76"
type input "1081.16"
type input "1452.76"
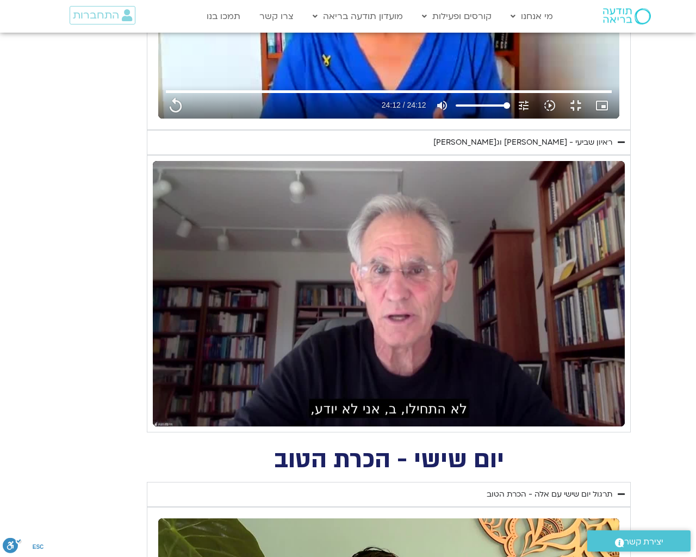
type input "1081.16"
type input "1452.76"
type input "1081.16"
type input "1452.76"
type input "1081.16"
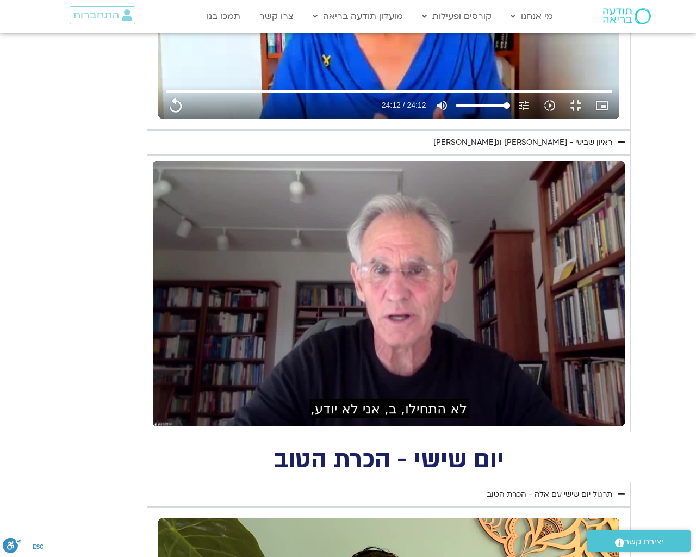
type input "1452.76"
type input "1081.16"
type input "1452.76"
type input "1081.16"
type input "1452.76"
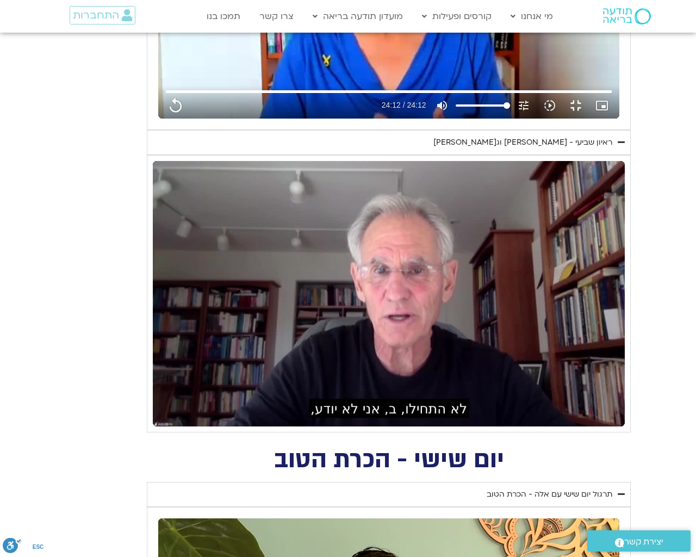
type input "1081.16"
type input "1452.76"
type input "1081.16"
type input "1452.76"
type input "1081.16"
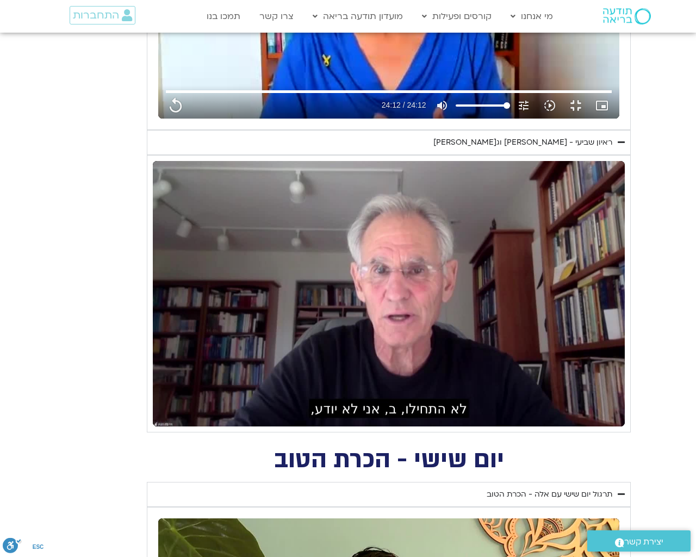
type input "1452.76"
type input "1081.16"
type input "1452.76"
type input "1081.16"
type input "1452.76"
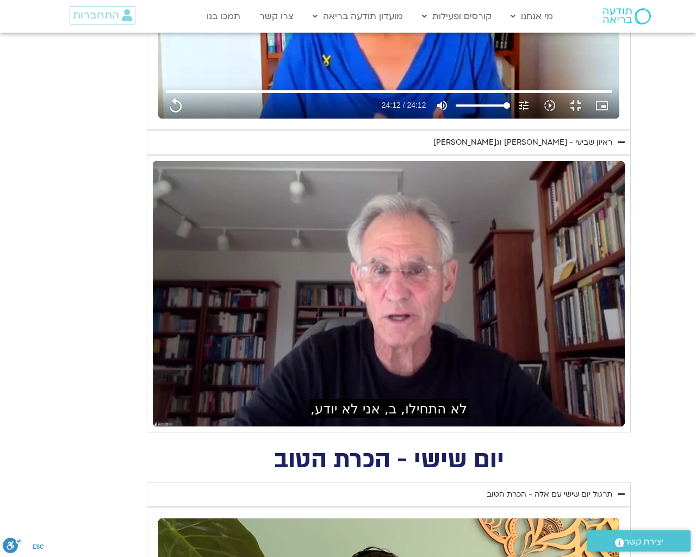
type input "1081.16"
type input "1452.76"
type input "1081.16"
type input "1452.76"
type input "1081.16"
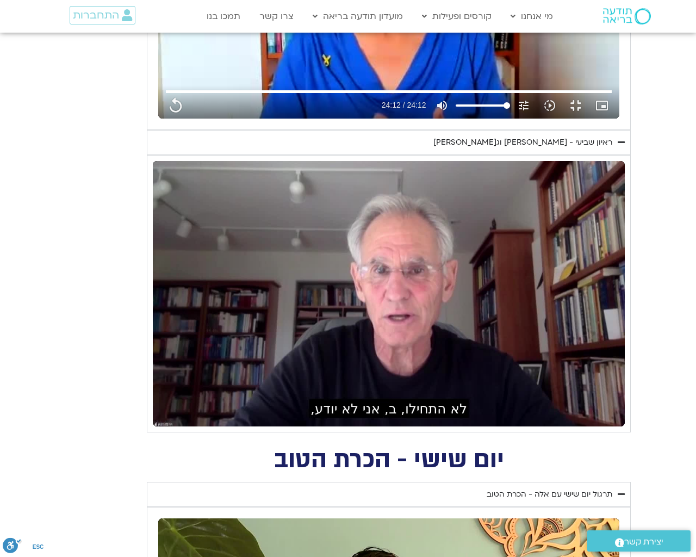
type input "1452.76"
type input "1081.16"
type input "1452.76"
type input "1081.16"
type input "1452.76"
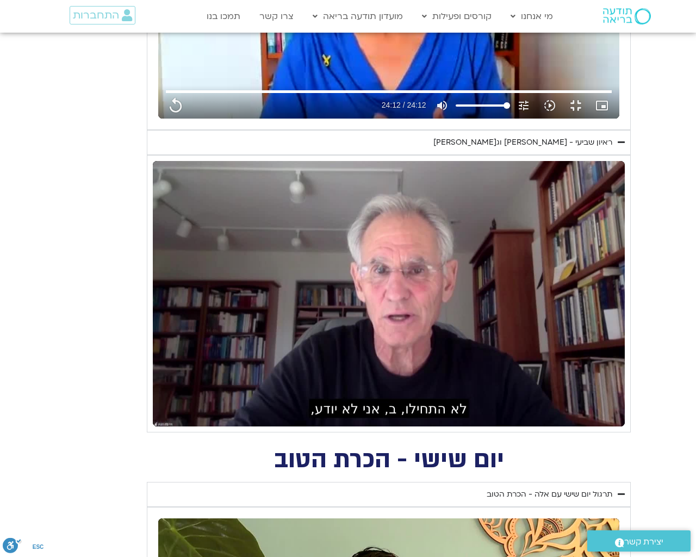
type input "1081.16"
type input "1452.76"
type input "1081.16"
type input "1452.76"
type input "1081.16"
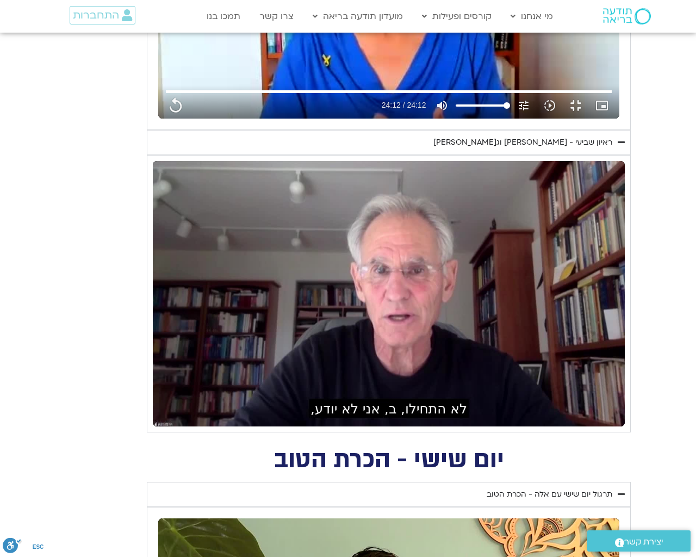
type input "1452.76"
type input "1081.16"
type input "1452.76"
type input "1081.16"
type input "1452.76"
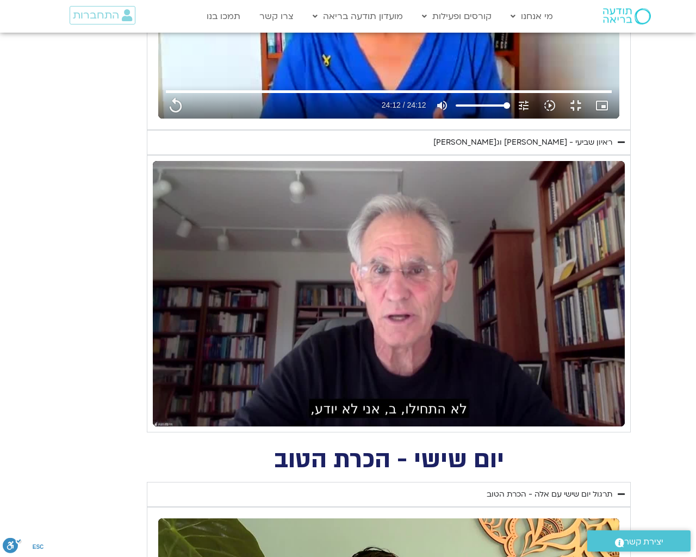
type input "1081.16"
type input "1452.76"
type input "1081.16"
type input "1452.76"
type input "1081.16"
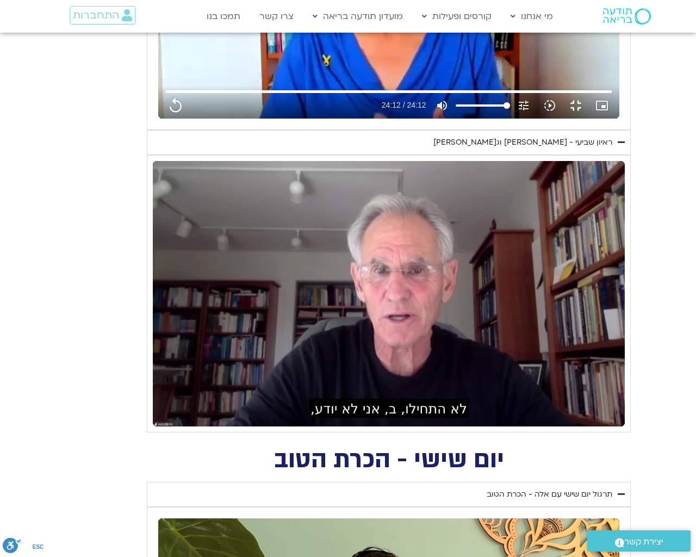
type input "1452.76"
type input "1081.16"
type input "1452.76"
type input "1081.16"
type input "1452.76"
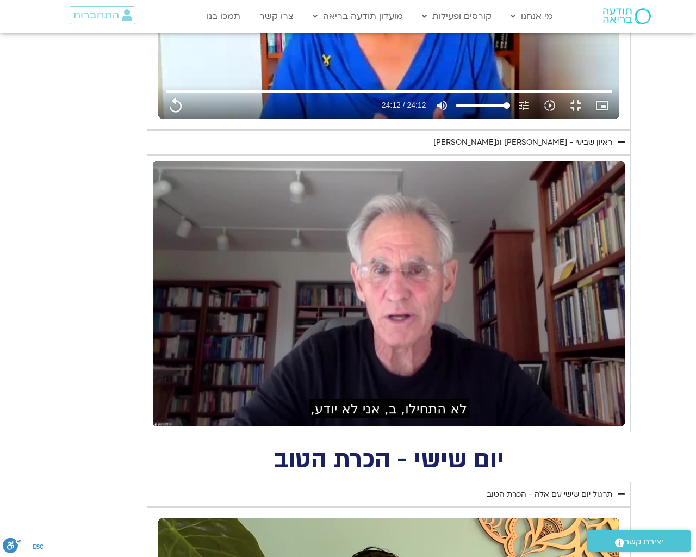
type input "1081.16"
type input "1452.76"
type input "1081.16"
type input "1452.76"
type input "1081.16"
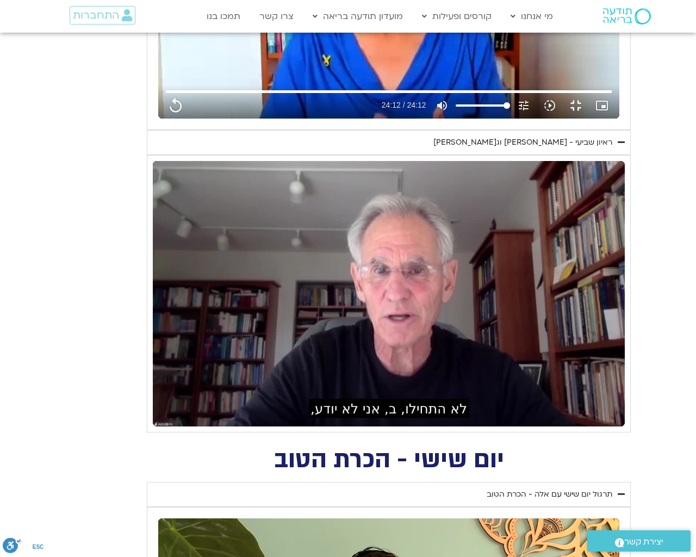
type input "1452.76"
type input "1081.16"
type input "1452.76"
type input "1081.16"
type input "1452.76"
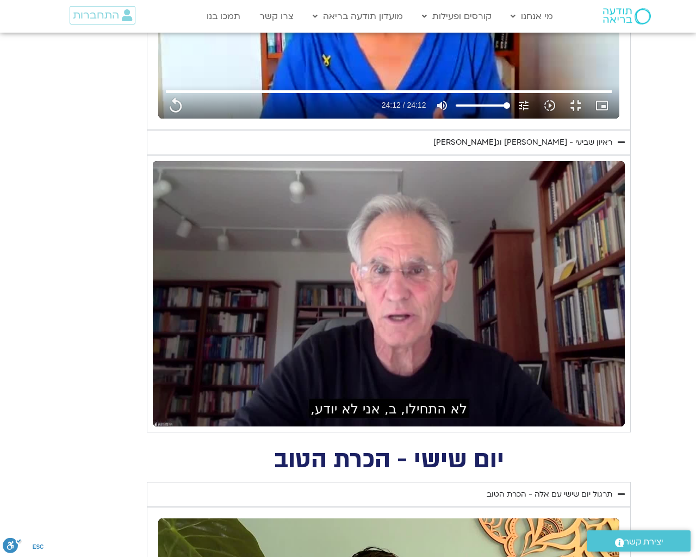
type input "1081.16"
type input "1452.76"
type input "1081.16"
type input "1452.76"
type input "1081.16"
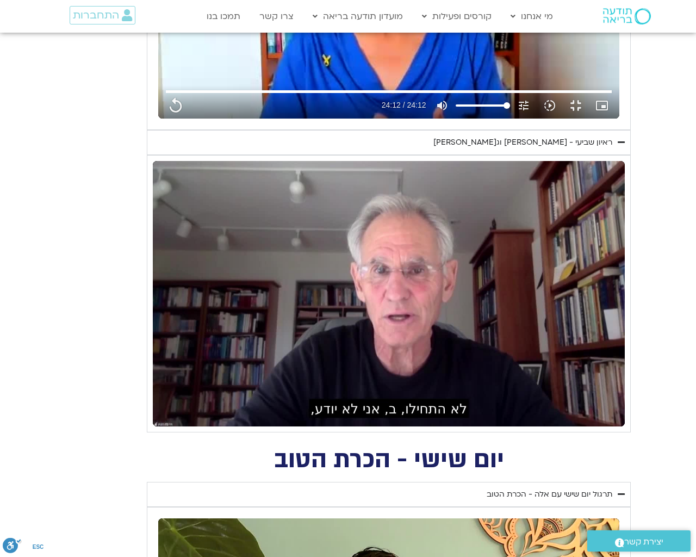
type input "1452.76"
type input "1081.16"
type input "1452.76"
type input "1081.16"
type input "1452.76"
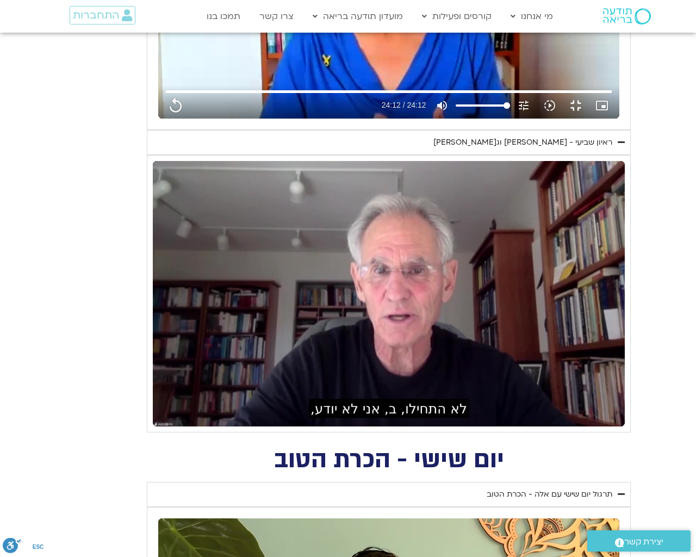
type input "1081.16"
type input "1452.76"
type input "1081.16"
type input "1452.76"
type input "1081.16"
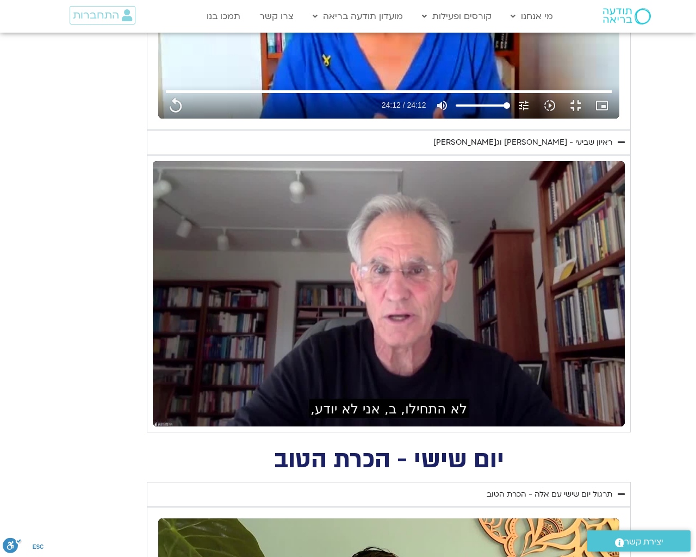
type input "1452.76"
type input "1081.16"
type input "1452.76"
type input "1081.16"
type input "1452.76"
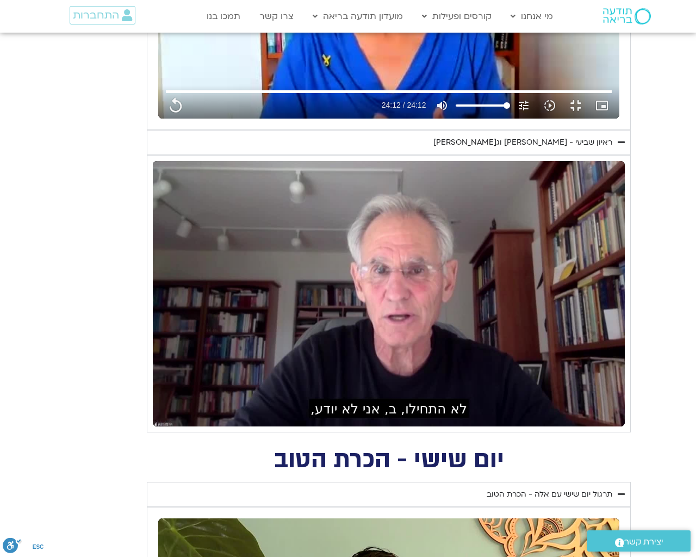
type input "1081.16"
type input "1452.76"
type input "1081.16"
type input "1452.76"
type input "1081.16"
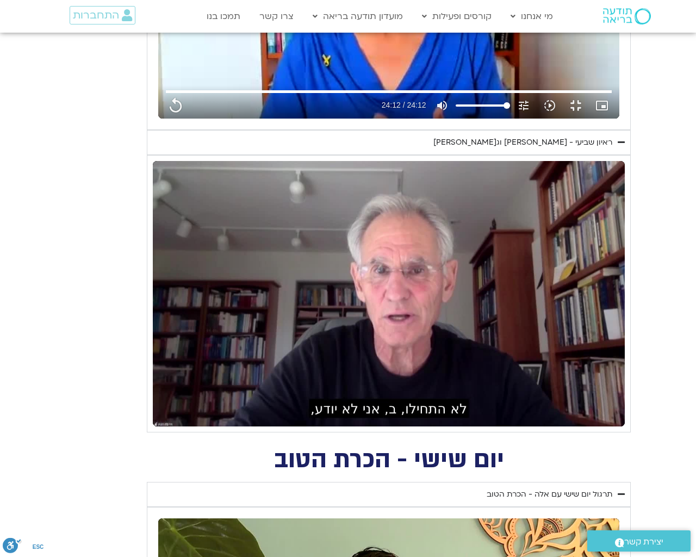
type input "1452.76"
type input "1081.16"
type input "1452.76"
type input "1081.16"
type input "1452.76"
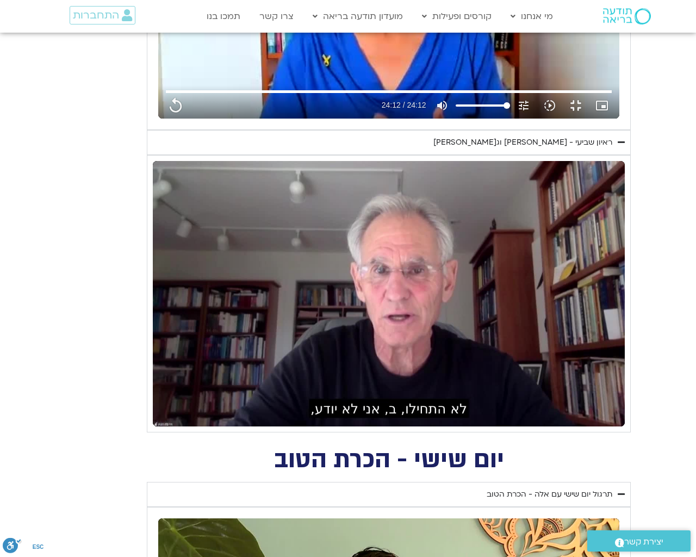
type input "1081.16"
type input "1452.76"
type input "1081.16"
type input "1452.76"
type input "1081.16"
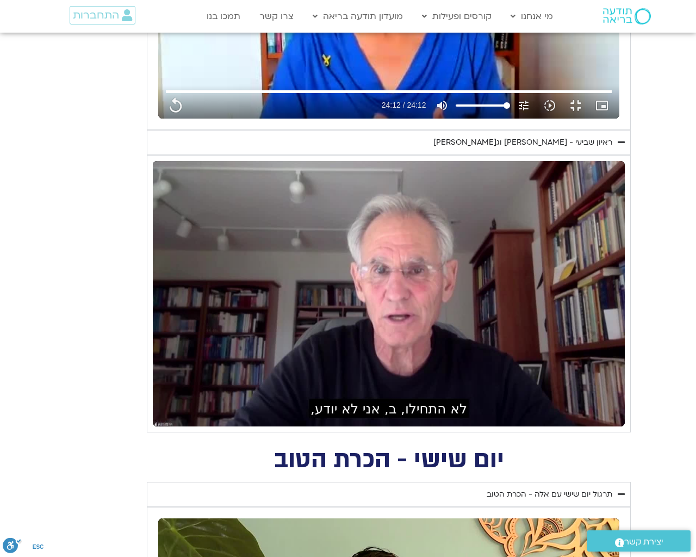
type input "1452.76"
type input "1081.16"
type input "1452.76"
type input "1081.16"
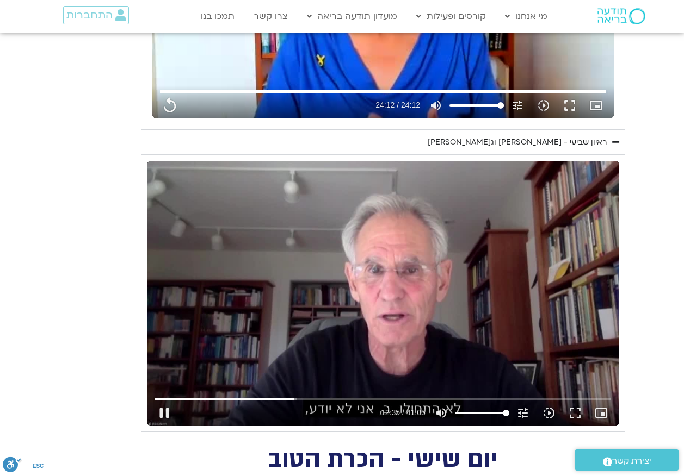
click at [325, 278] on div "Skip Ad 7:03 pause 12:35 / 41:05 volume_up Mute tune Resolution Auto 720p slow_…" at bounding box center [383, 293] width 472 height 265
